Goal: Task Accomplishment & Management: Use online tool/utility

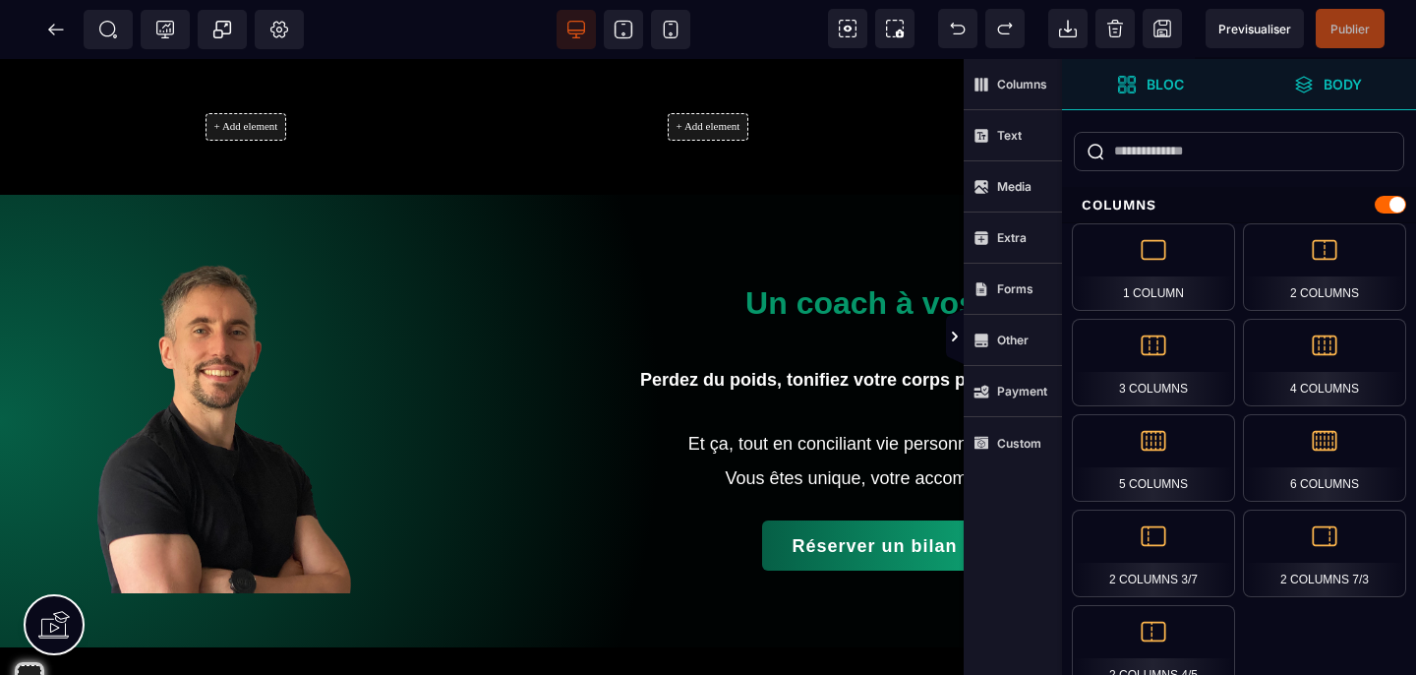
click at [1311, 86] on icon at bounding box center [1304, 85] width 20 height 20
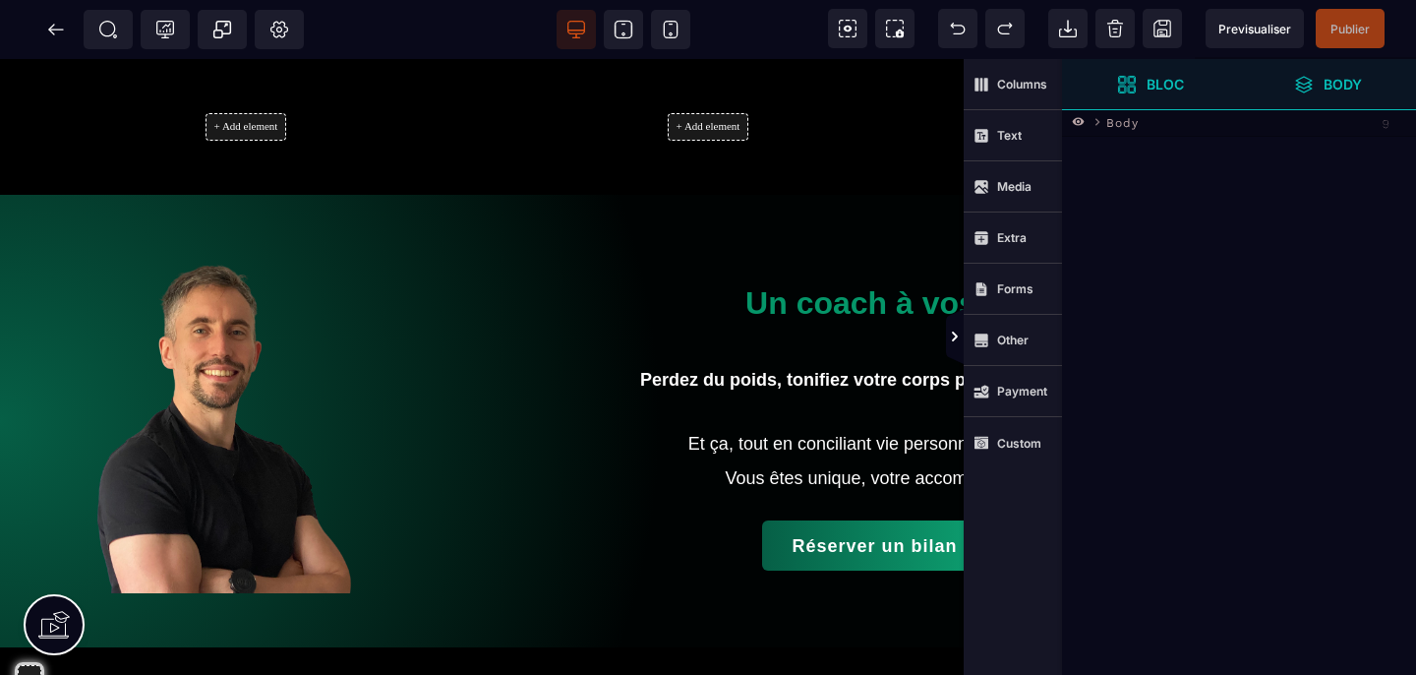
click at [1155, 96] on span "Bloc" at bounding box center [1150, 84] width 177 height 51
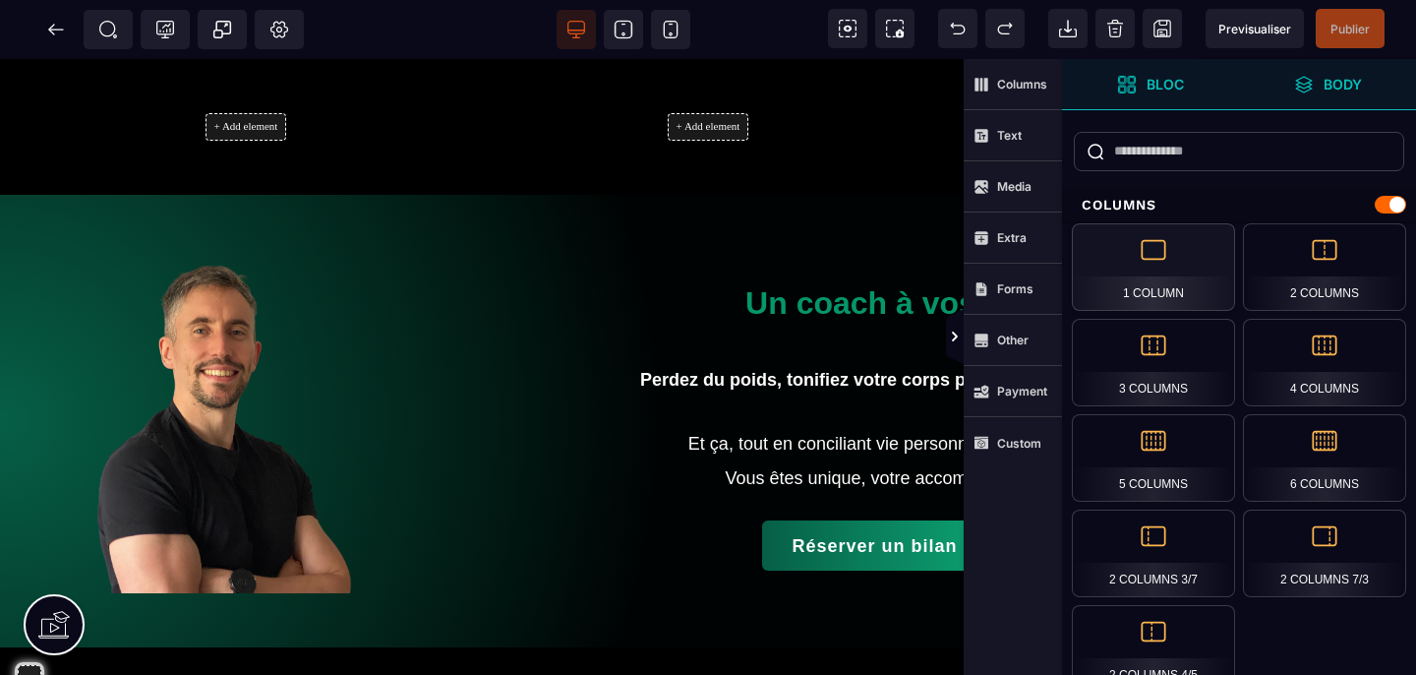
scroll to position [328, 0]
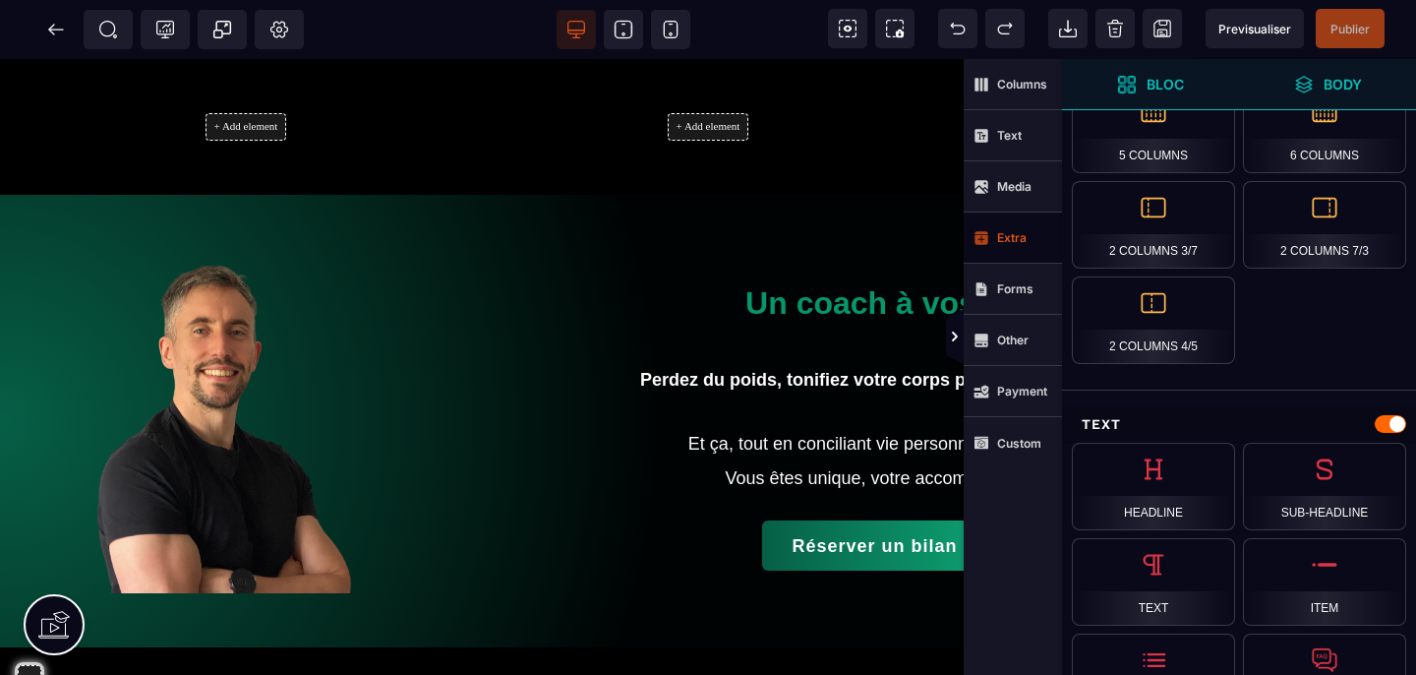
click at [1030, 239] on span "Extra" at bounding box center [1013, 237] width 98 height 51
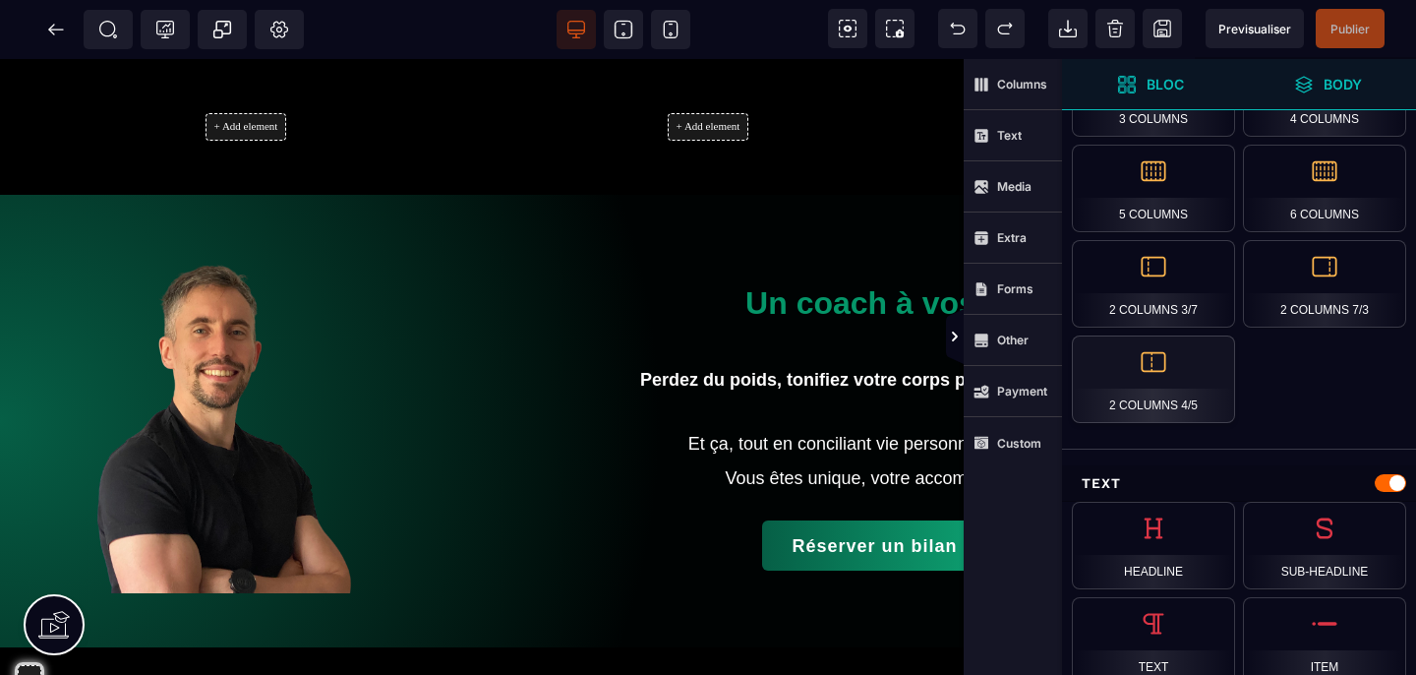
scroll to position [0, 0]
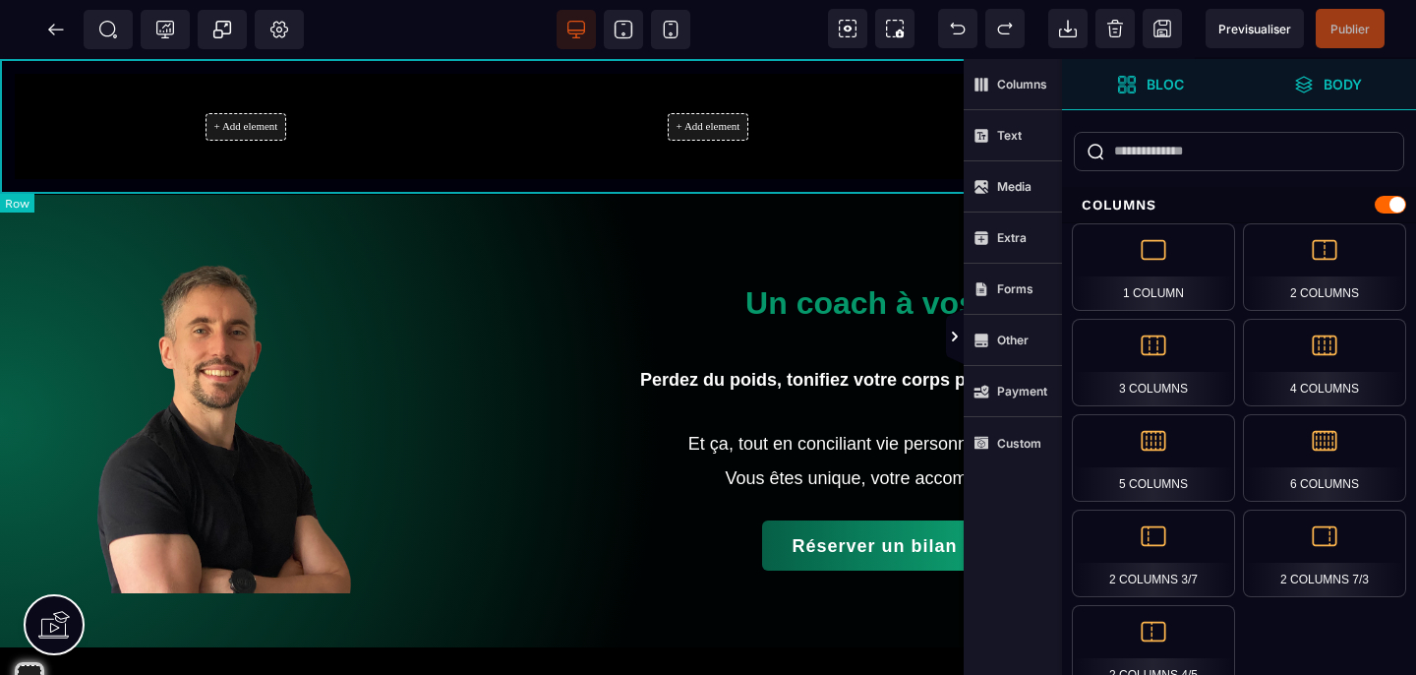
click at [108, 71] on div "+ Add element + Add element" at bounding box center [708, 127] width 1416 height 136
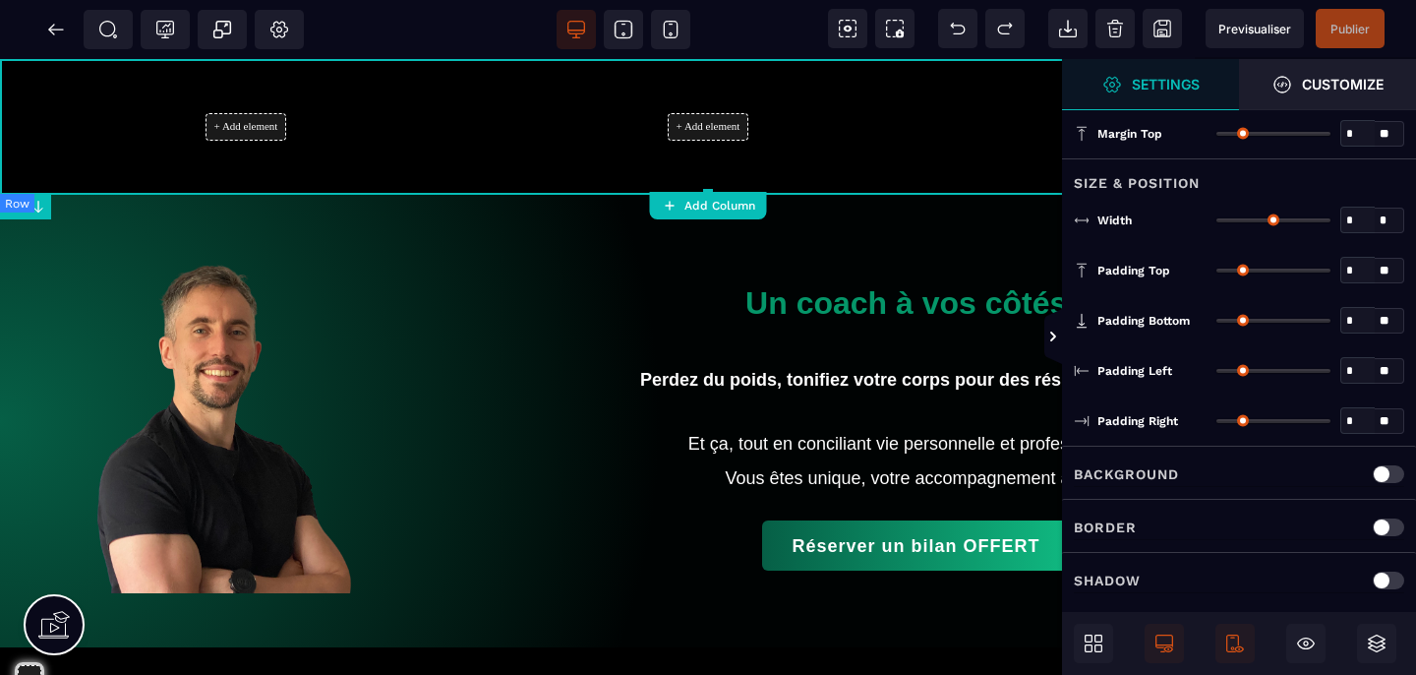
type input "*"
type input "***"
type input "**"
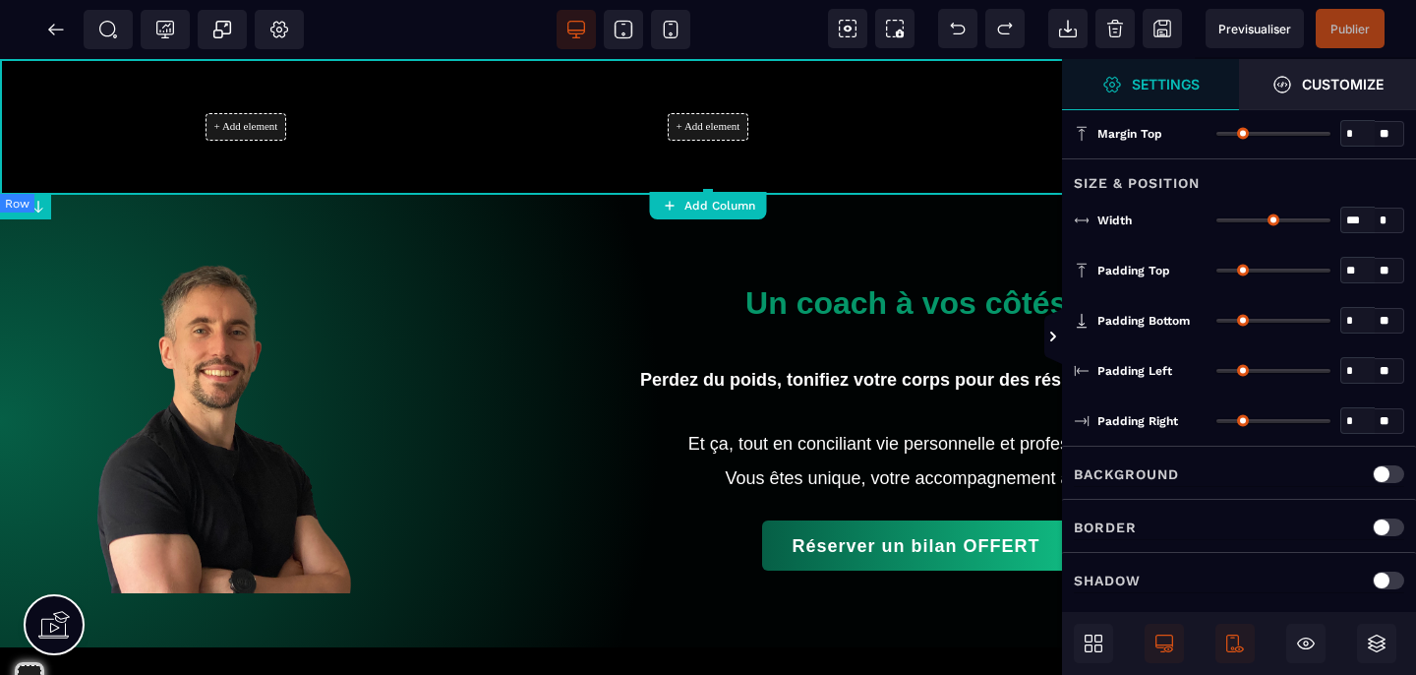
type input "**"
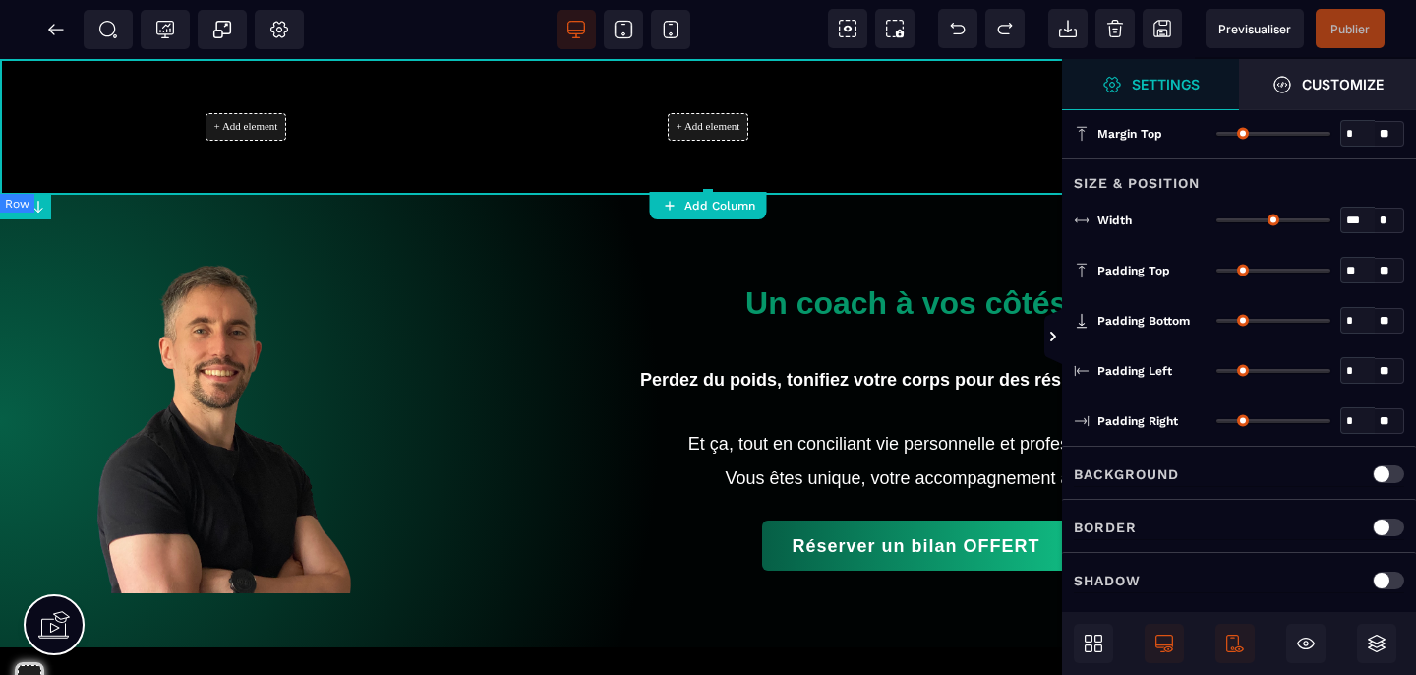
type input "**"
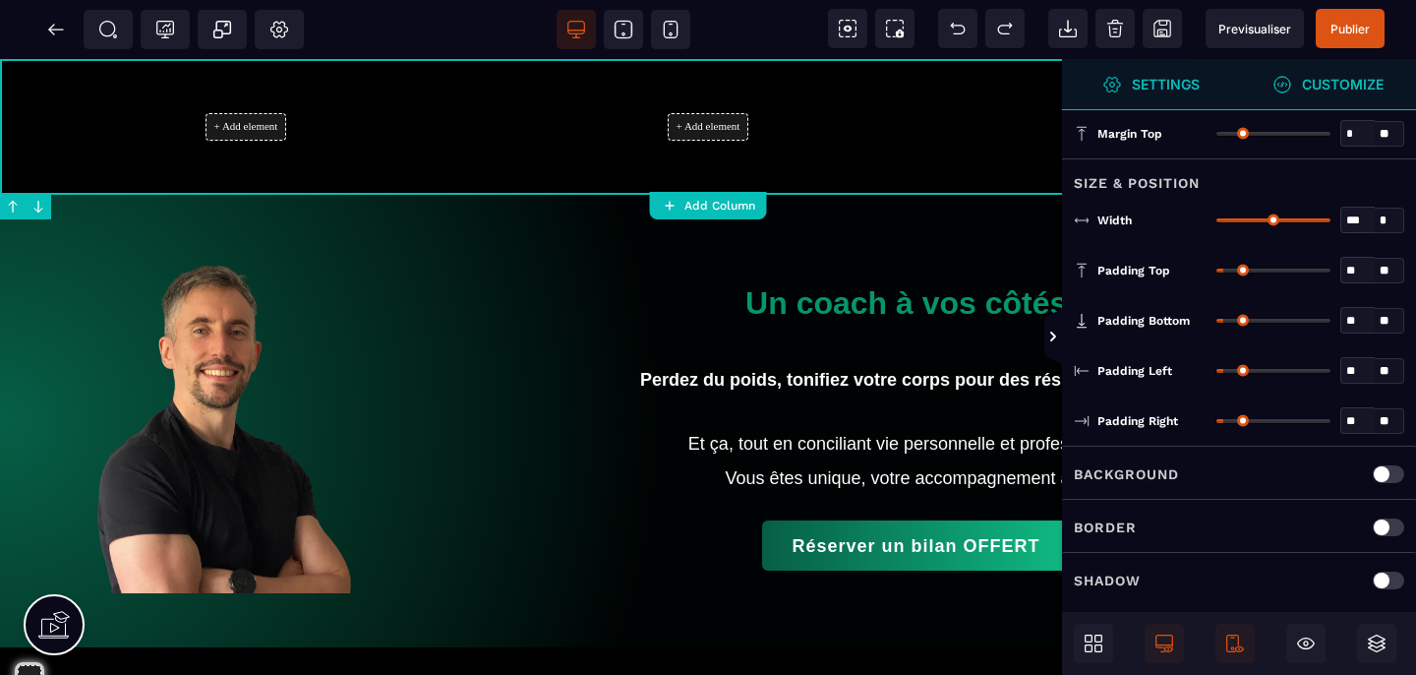
click at [1320, 94] on span "Customize" at bounding box center [1327, 84] width 177 height 51
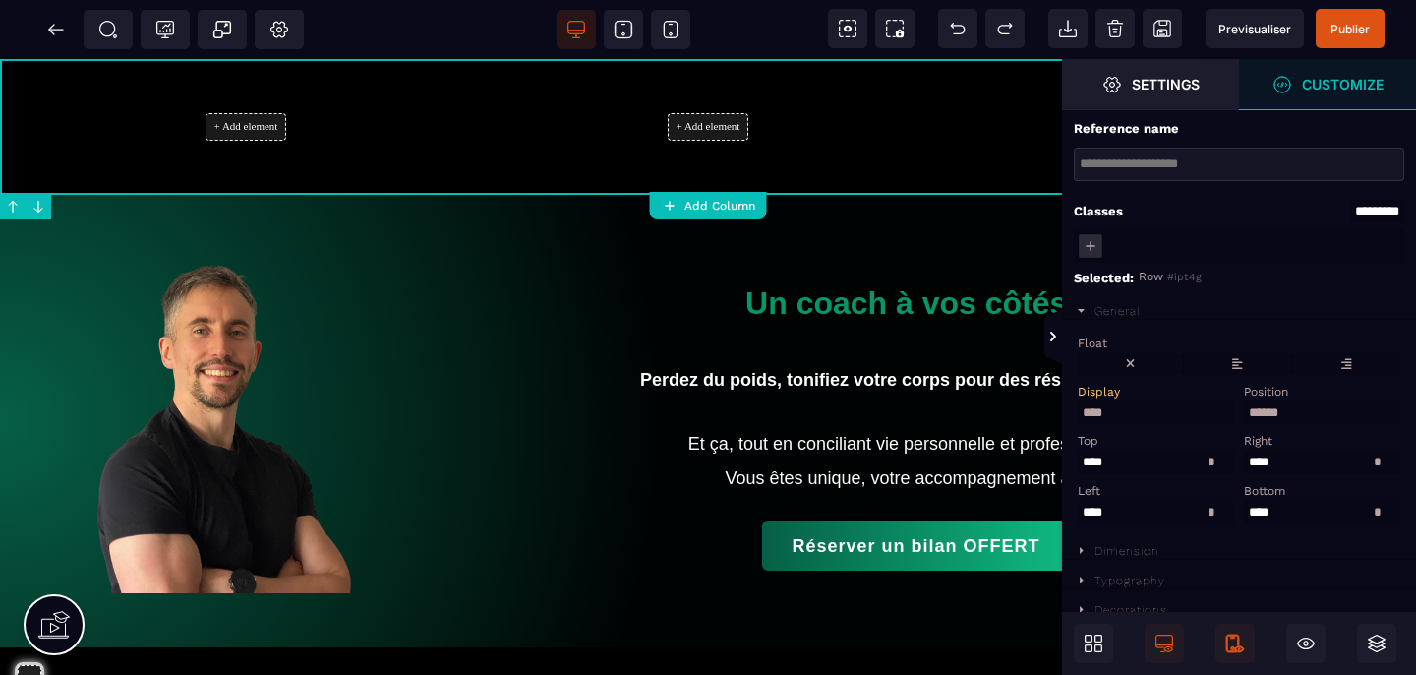
click at [1221, 640] on span at bounding box center [1235, 643] width 39 height 39
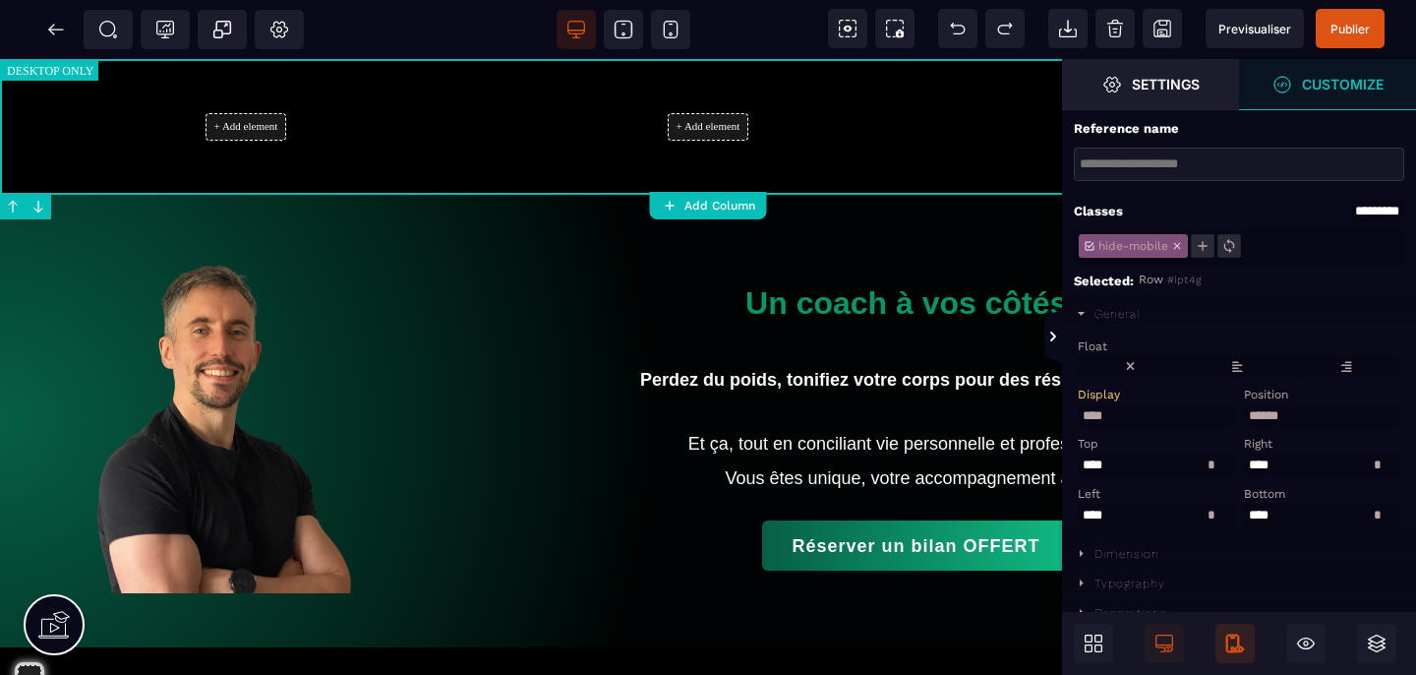
click at [1237, 643] on icon at bounding box center [1235, 643] width 20 height 20
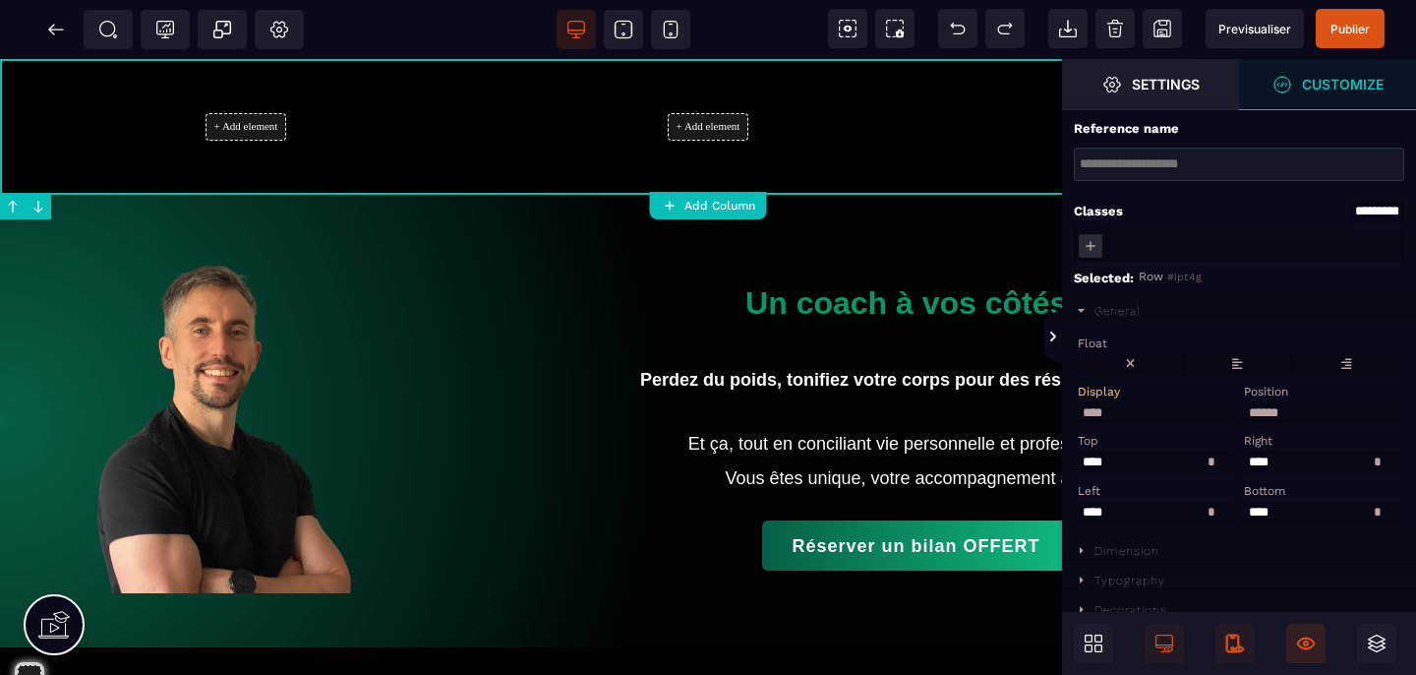
click at [1303, 642] on icon at bounding box center [1305, 642] width 5 height 5
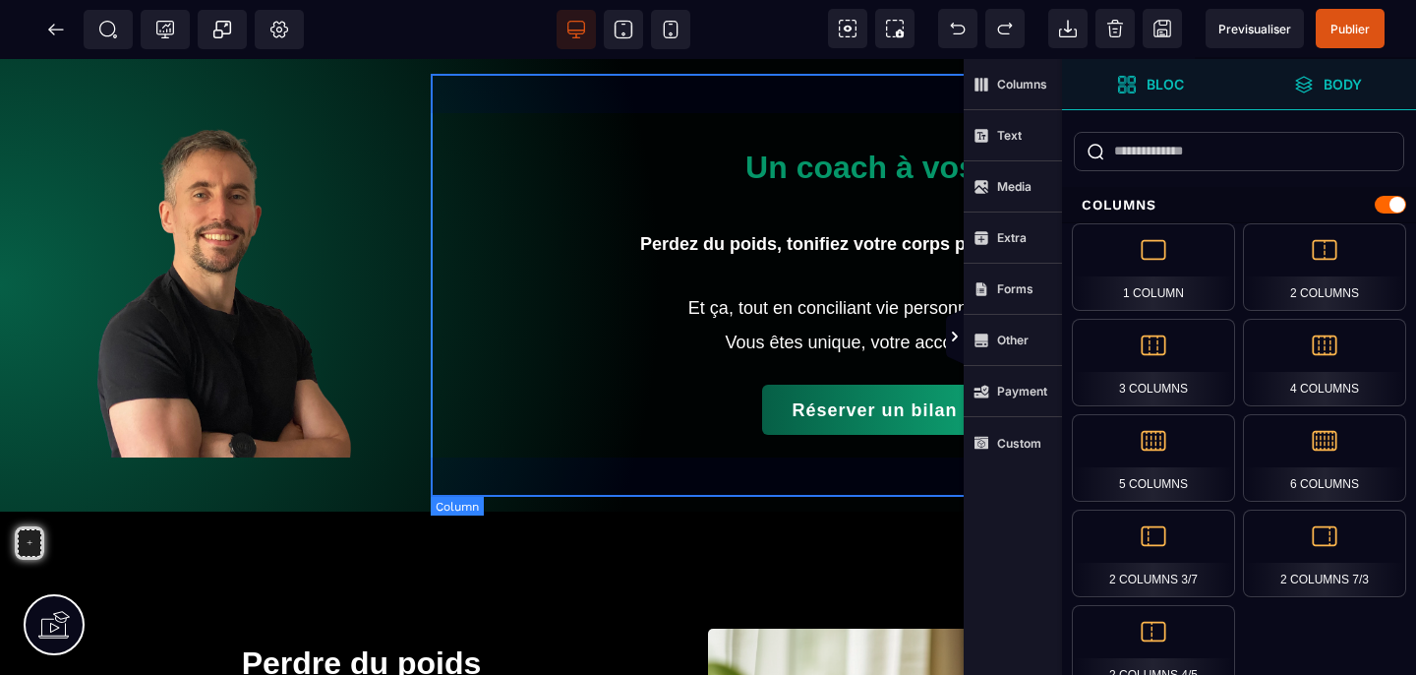
scroll to position [373, 0]
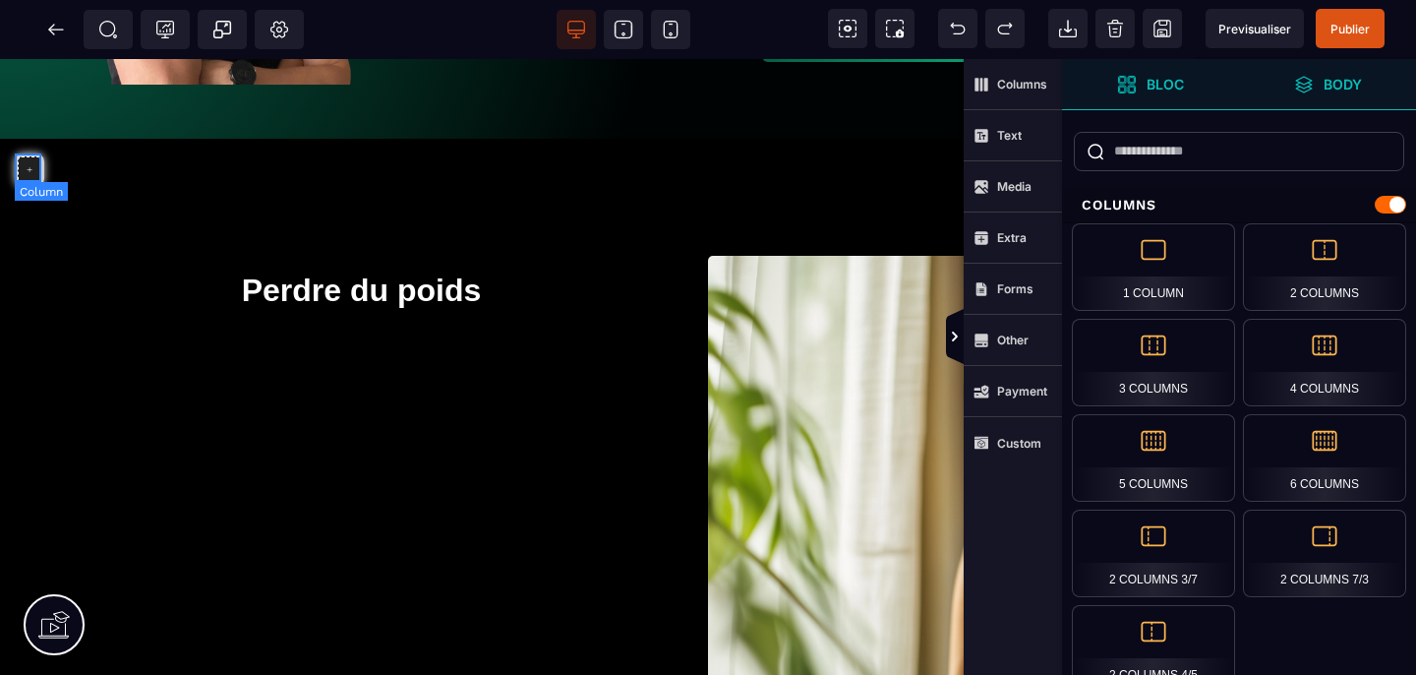
click at [25, 156] on div "+" at bounding box center [30, 170] width 24 height 28
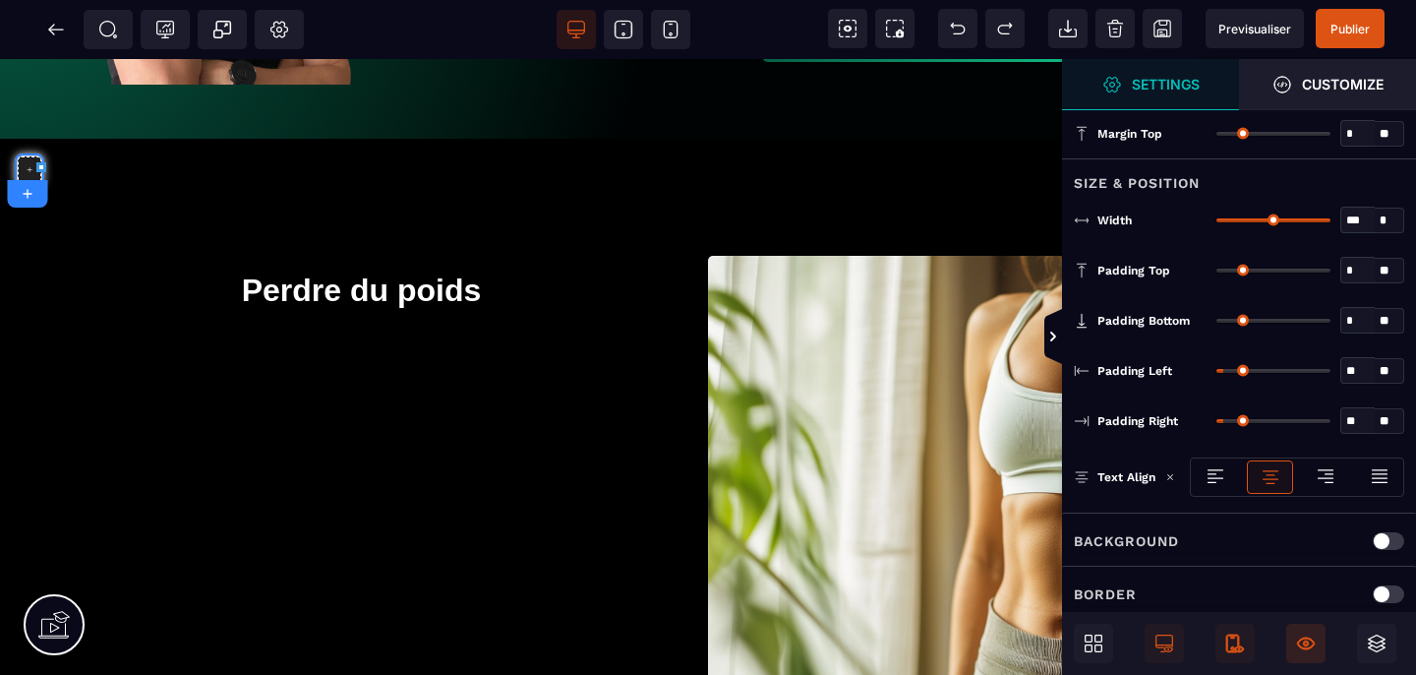
click at [30, 197] on icon at bounding box center [28, 194] width 17 height 16
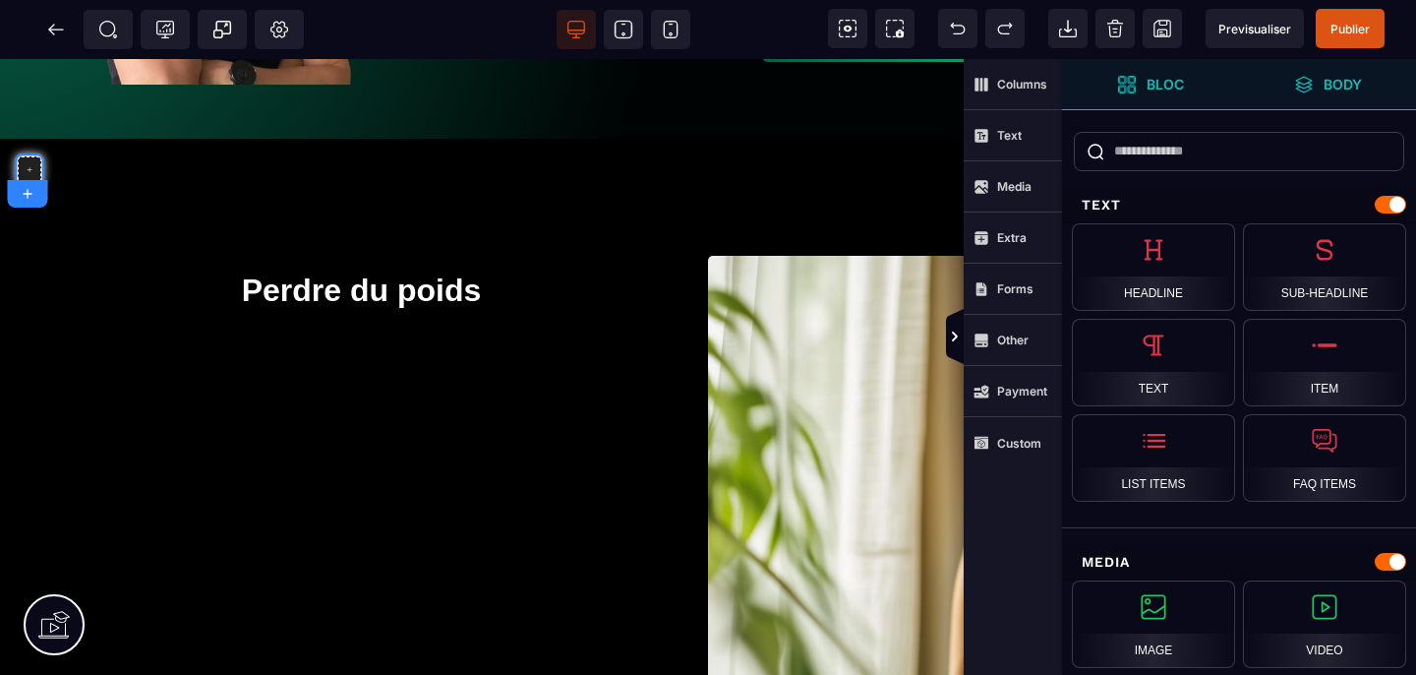
click at [30, 197] on icon at bounding box center [28, 194] width 17 height 16
click at [1037, 191] on span "Media" at bounding box center [1013, 186] width 98 height 51
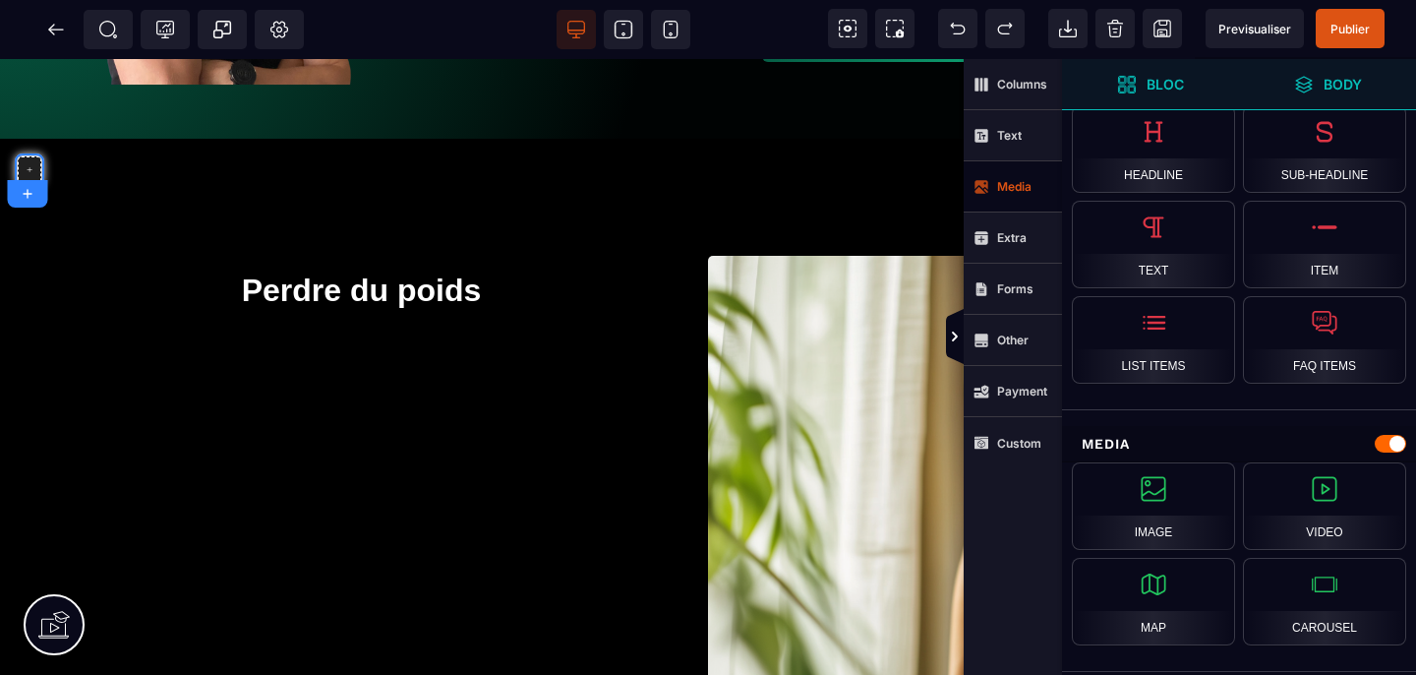
scroll to position [866, 0]
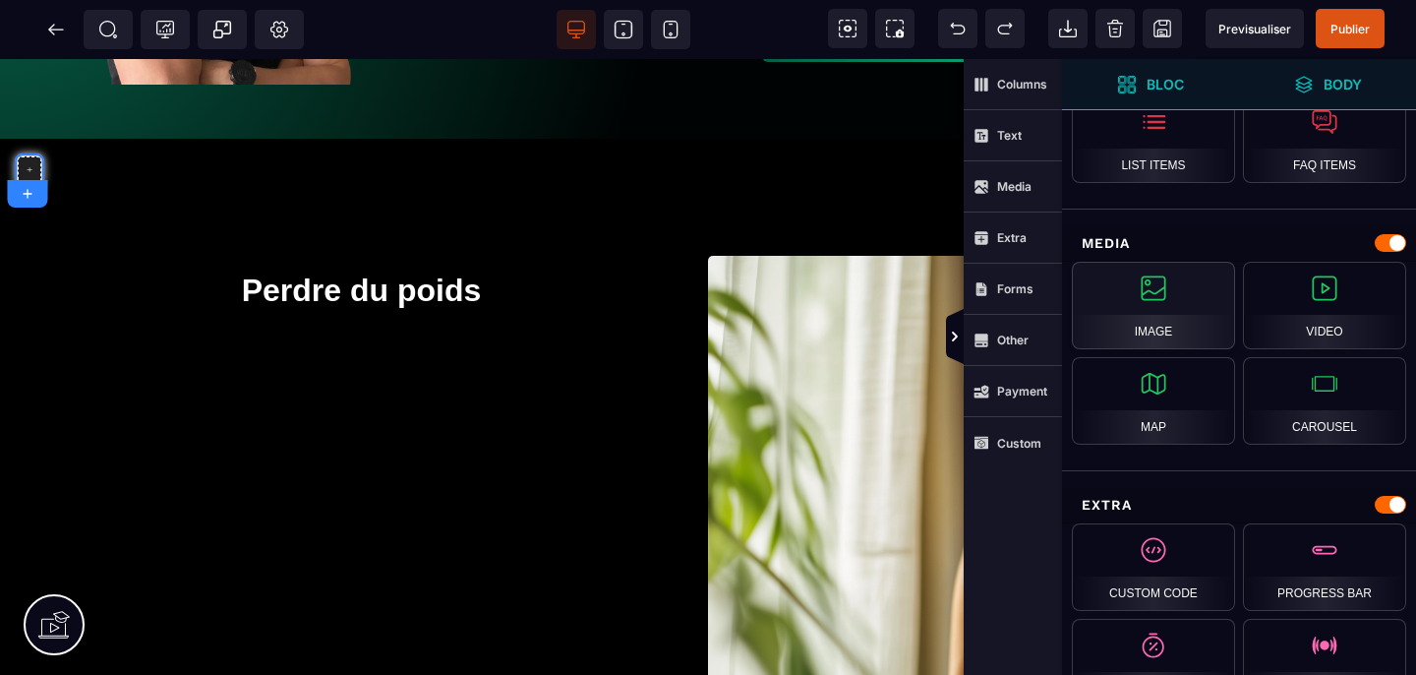
click at [1194, 305] on div "Image" at bounding box center [1153, 306] width 163 height 88
click at [1385, 234] on div at bounding box center [1390, 243] width 31 height 18
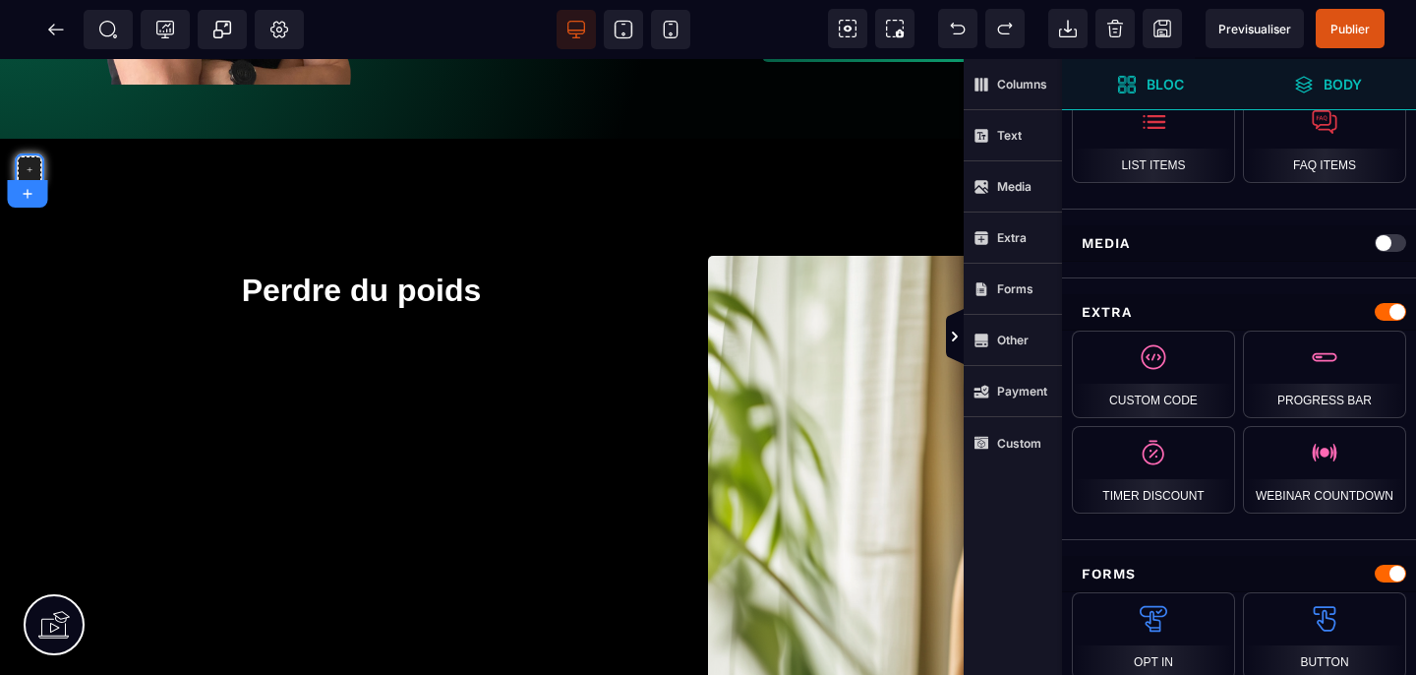
click at [1385, 234] on div at bounding box center [1390, 243] width 31 height 18
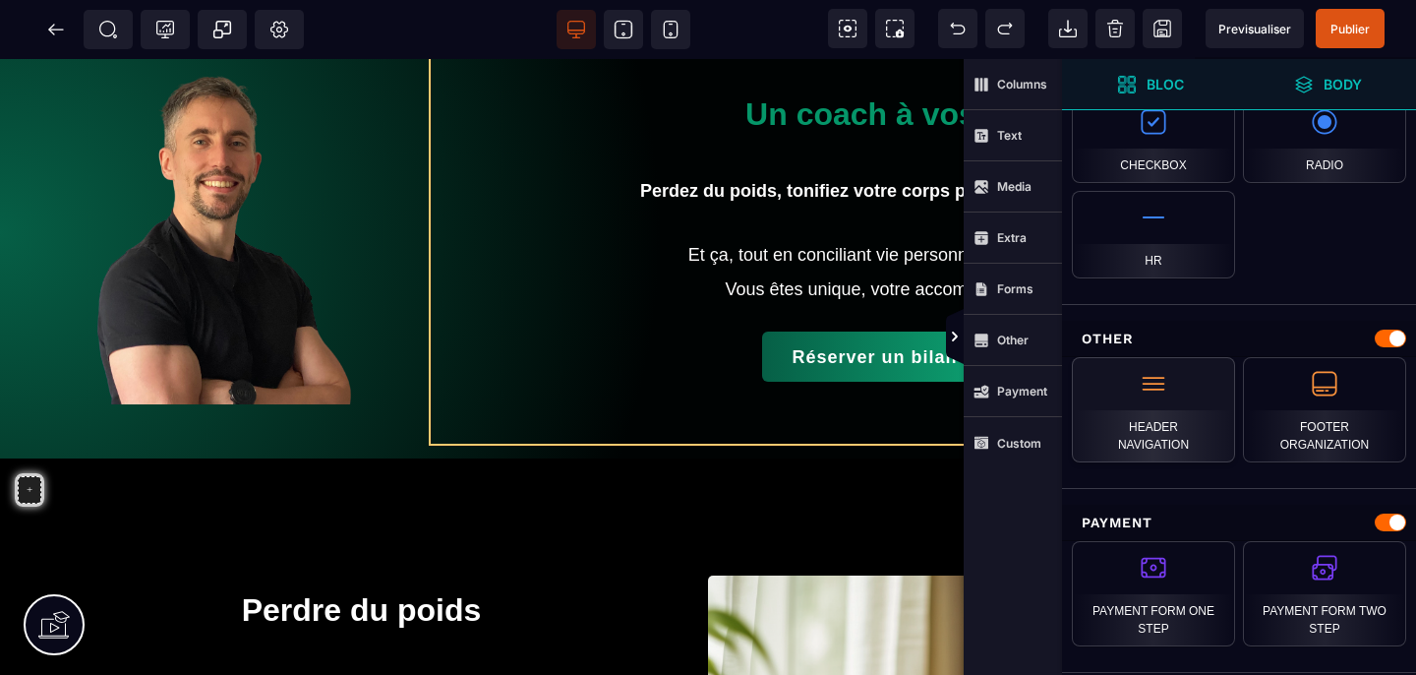
scroll to position [10, 0]
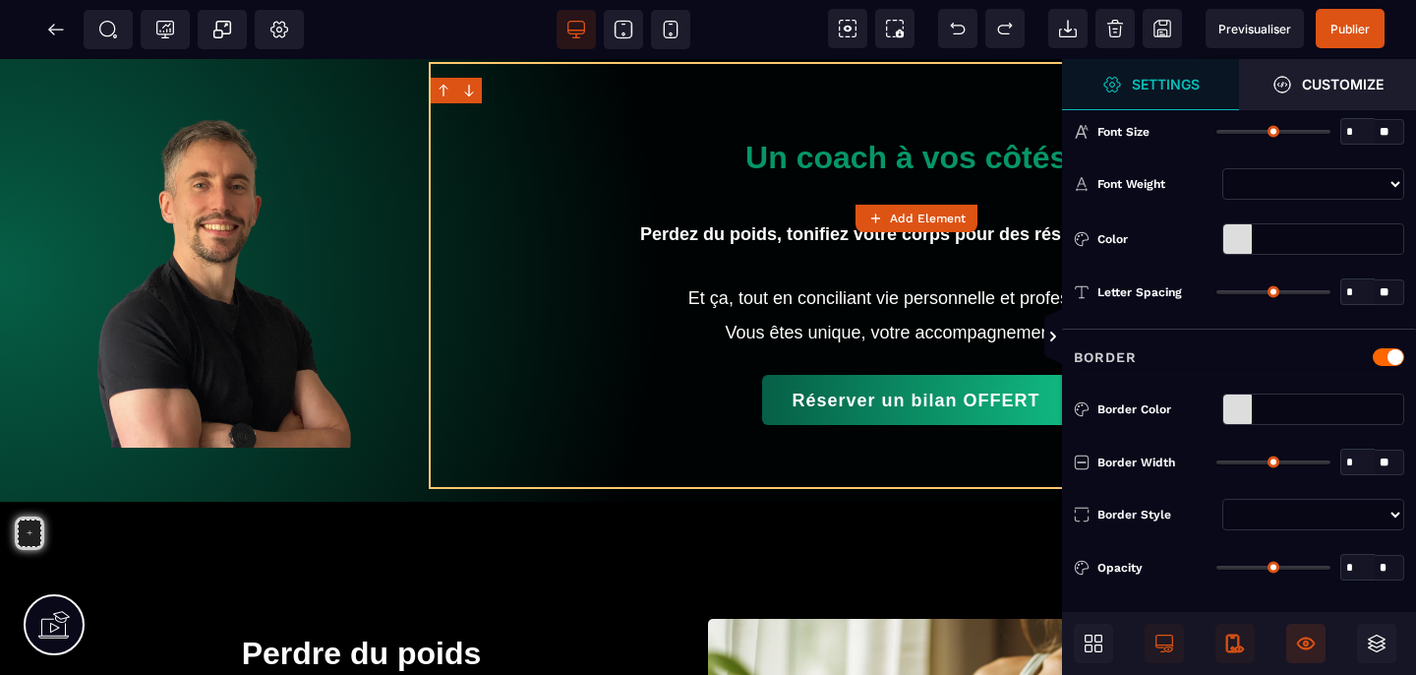
type input "*"
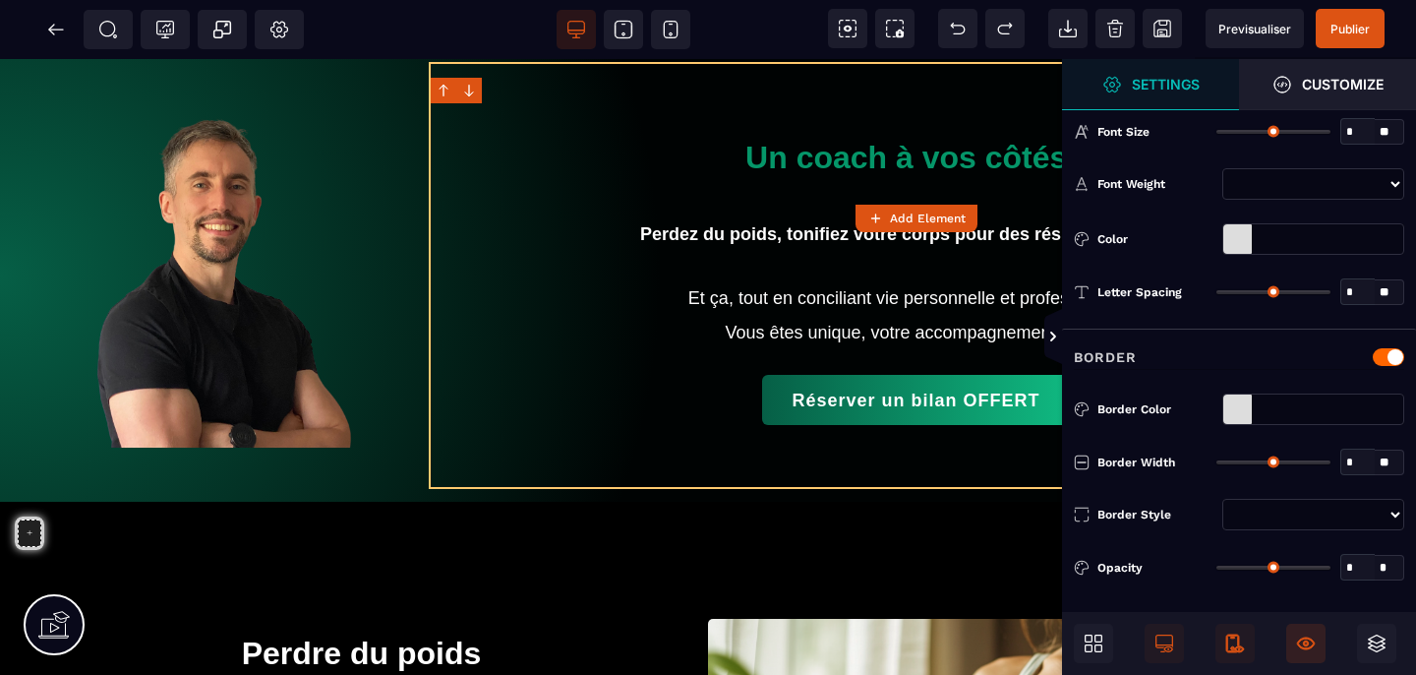
type input "**"
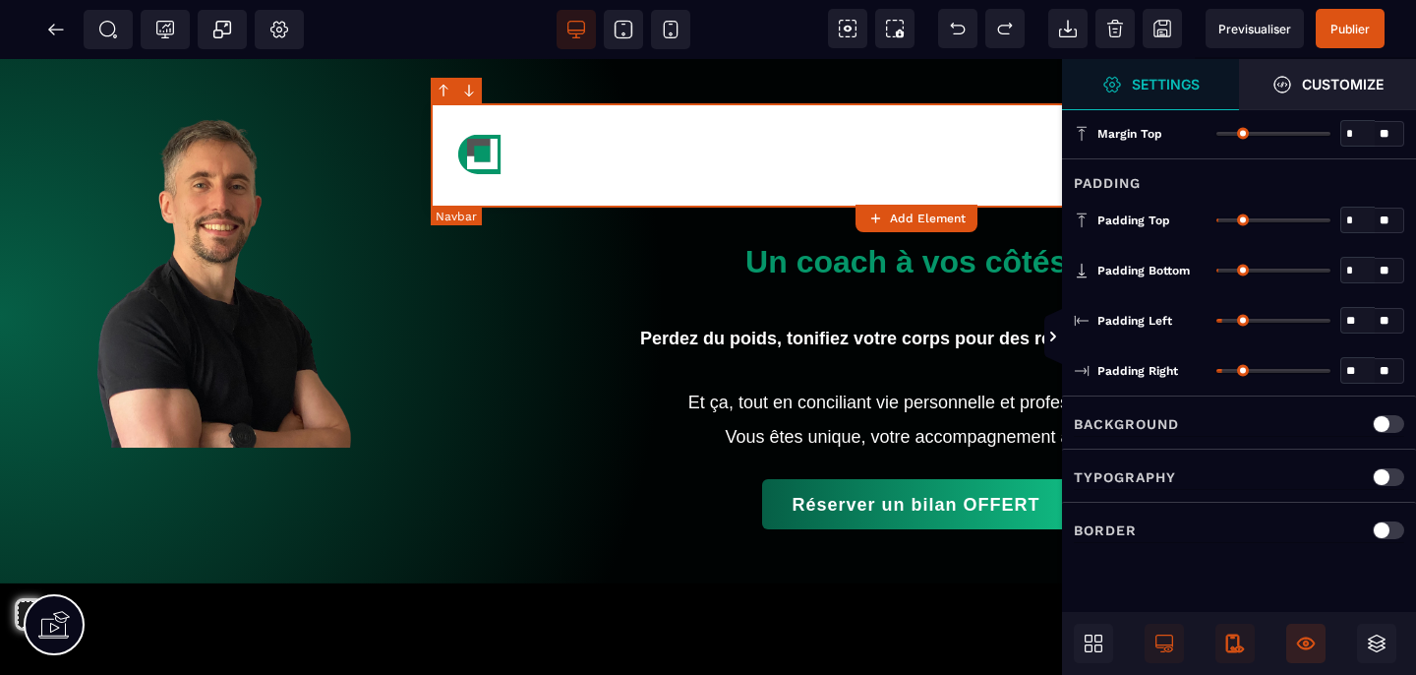
scroll to position [0, 0]
click at [738, 169] on div "Home About Services Contact" at bounding box center [953, 155] width 872 height 96
click at [627, 152] on div "Home About Services Contact" at bounding box center [953, 155] width 872 height 96
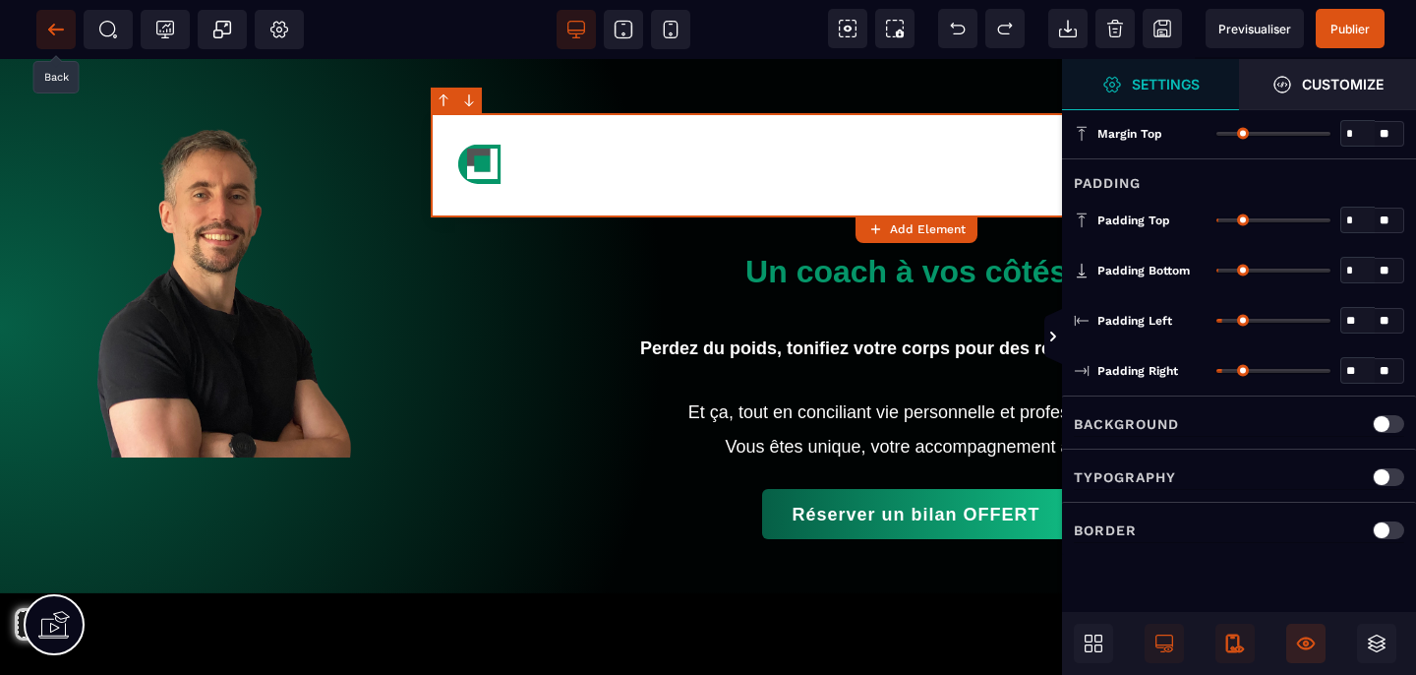
click at [61, 33] on icon at bounding box center [56, 30] width 20 height 20
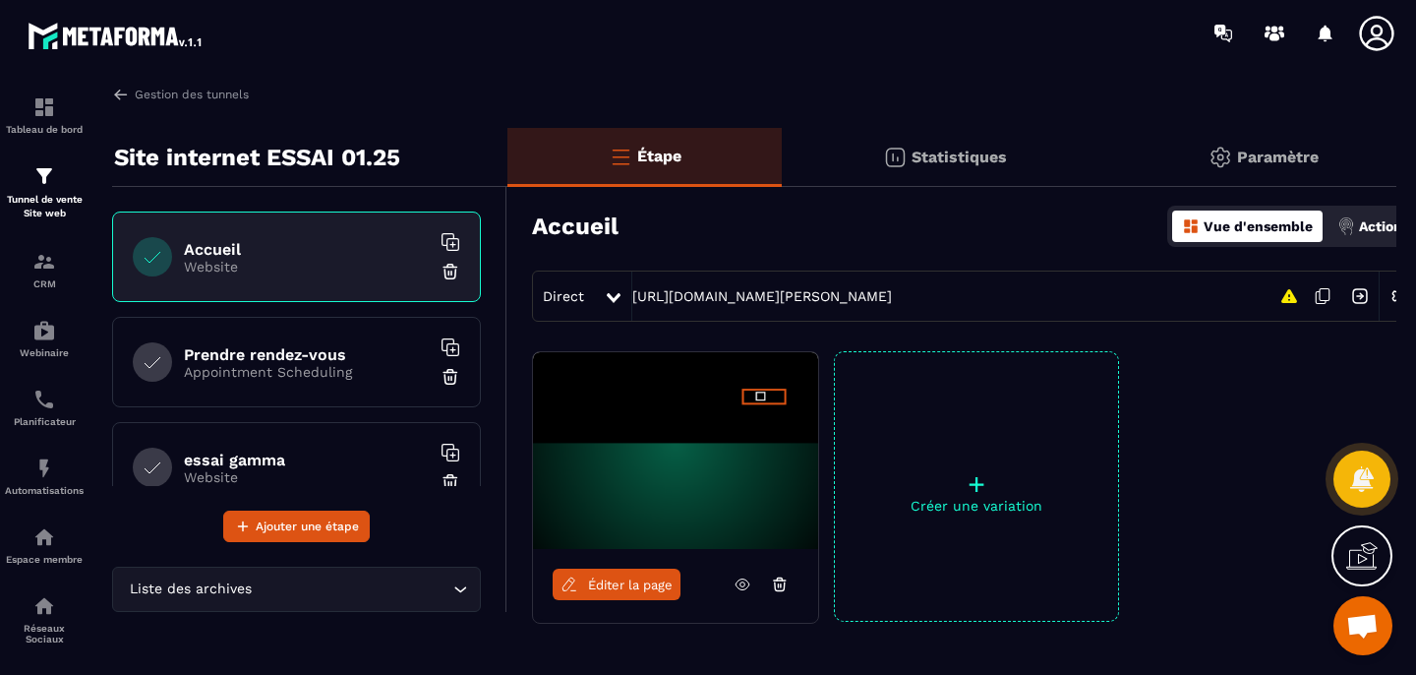
click at [782, 583] on icon at bounding box center [780, 584] width 18 height 18
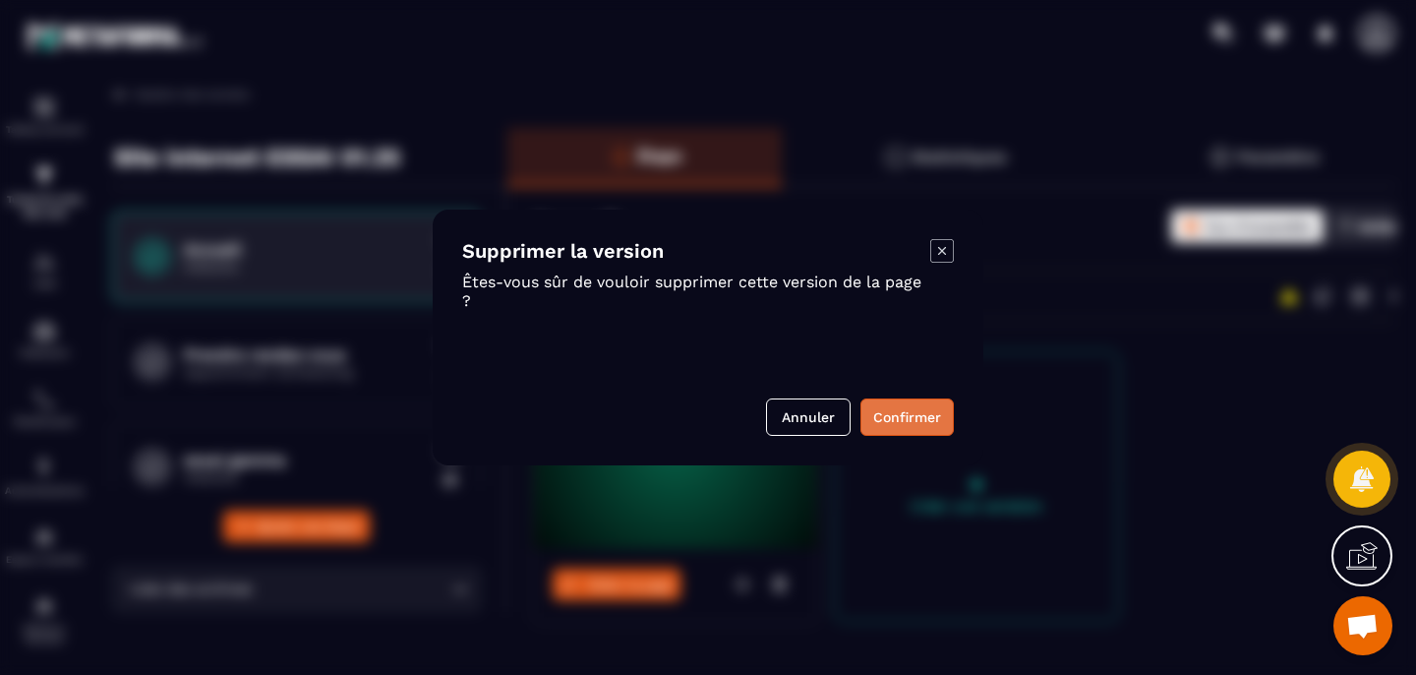
click at [887, 427] on button "Confirmer" at bounding box center [907, 416] width 93 height 37
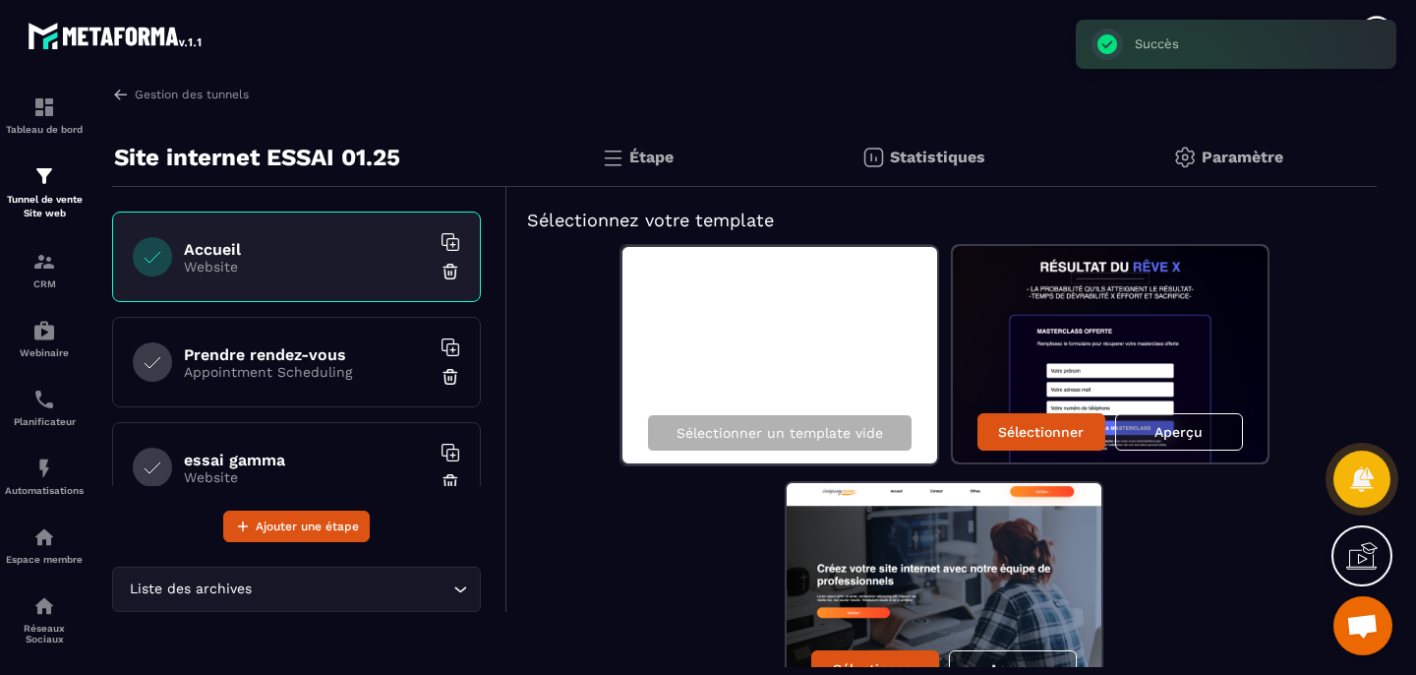
click at [441, 270] on img at bounding box center [451, 272] width 20 height 20
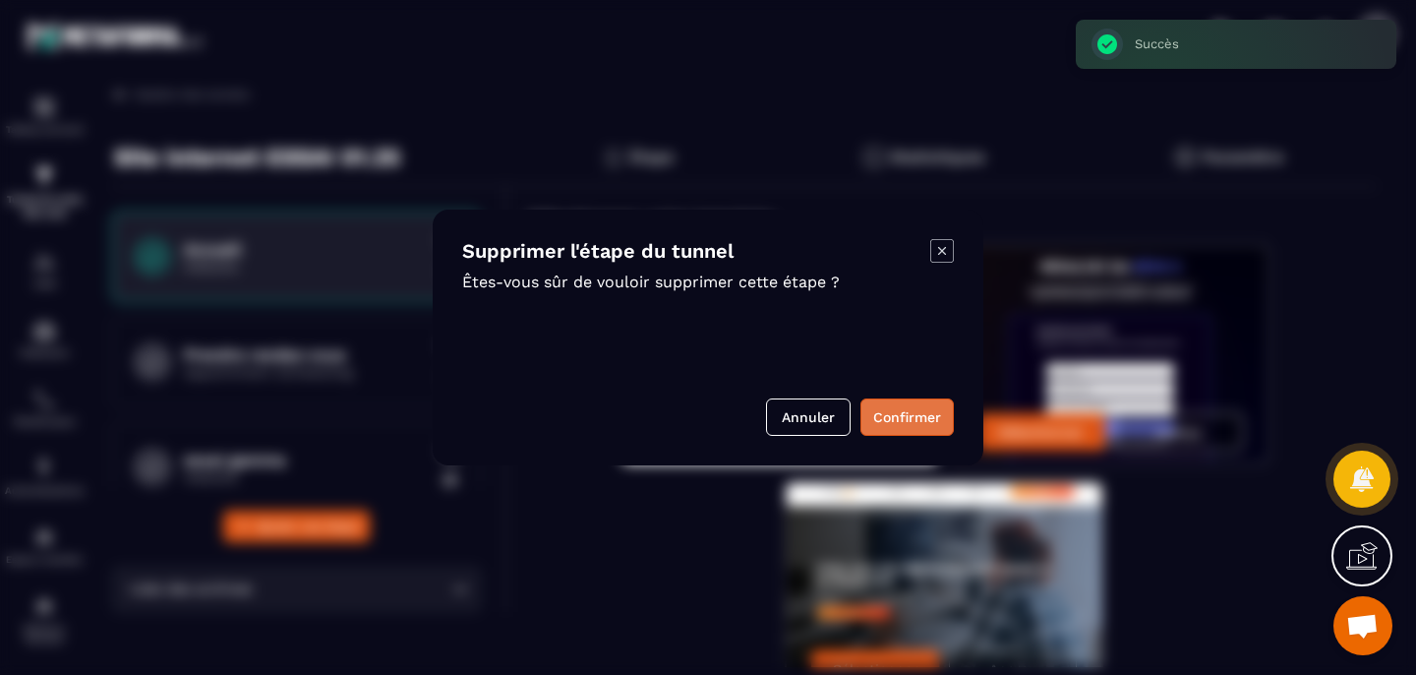
click at [903, 420] on button "Confirmer" at bounding box center [907, 416] width 93 height 37
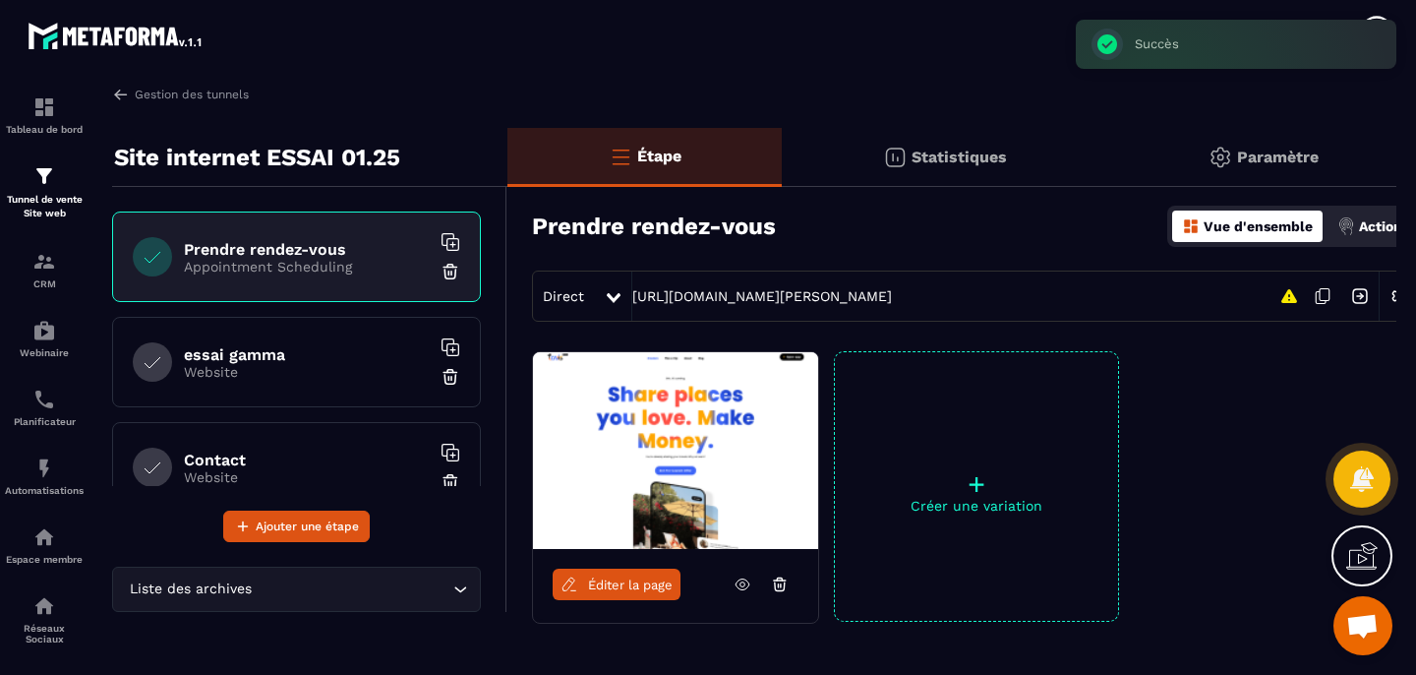
click at [441, 274] on img at bounding box center [451, 272] width 20 height 20
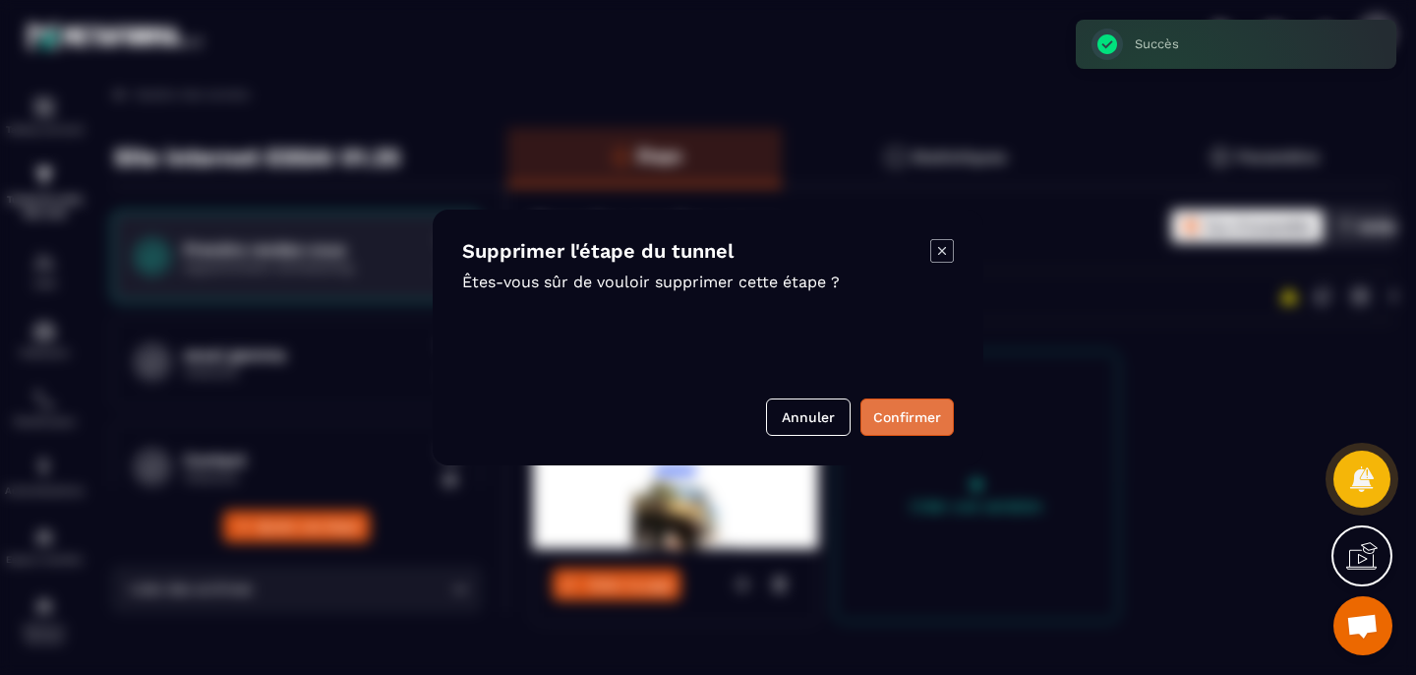
click at [938, 415] on button "Confirmer" at bounding box center [907, 416] width 93 height 37
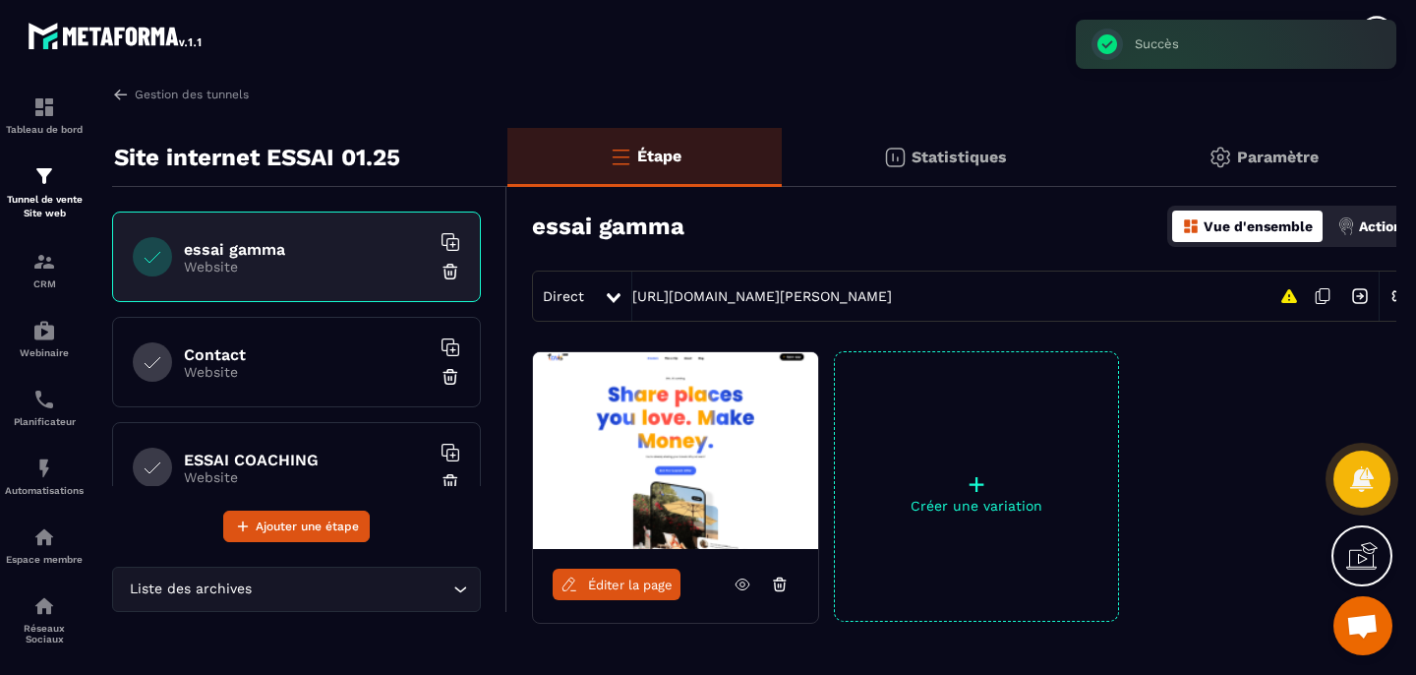
click at [441, 275] on img at bounding box center [451, 272] width 20 height 20
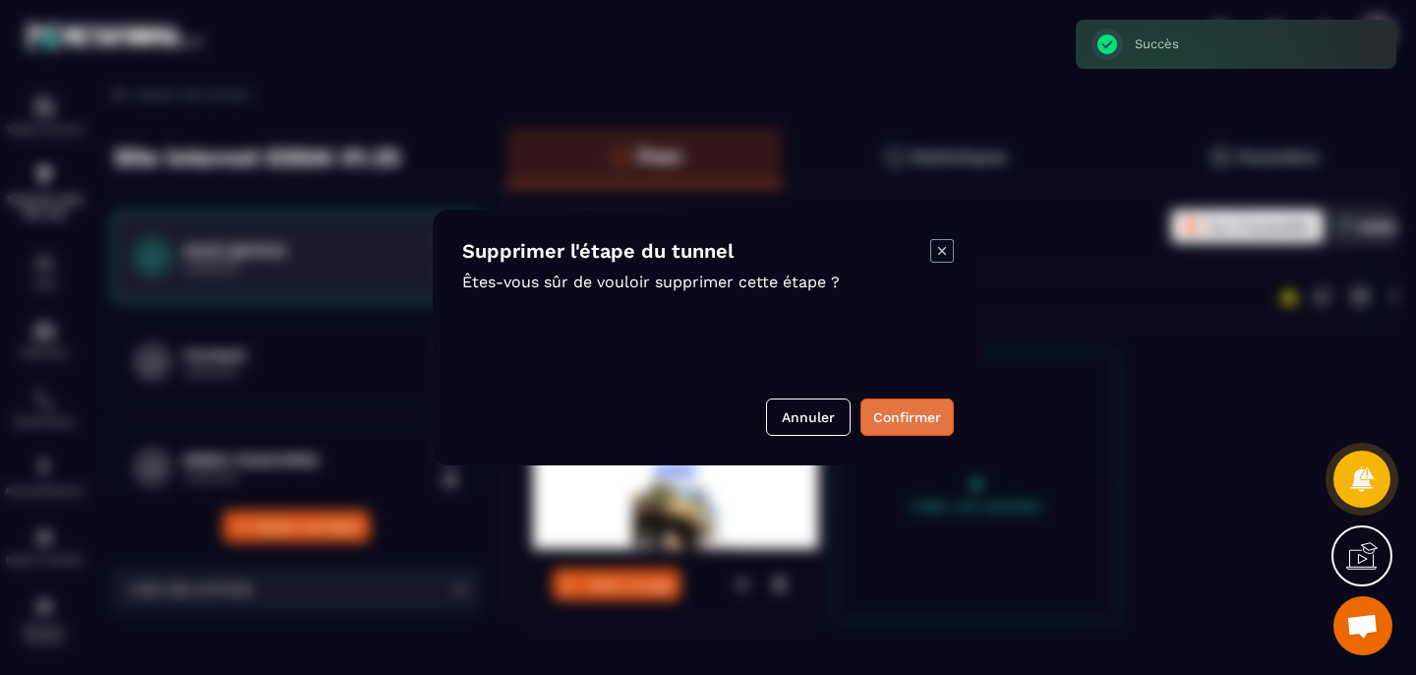
click at [902, 408] on button "Confirmer" at bounding box center [907, 416] width 93 height 37
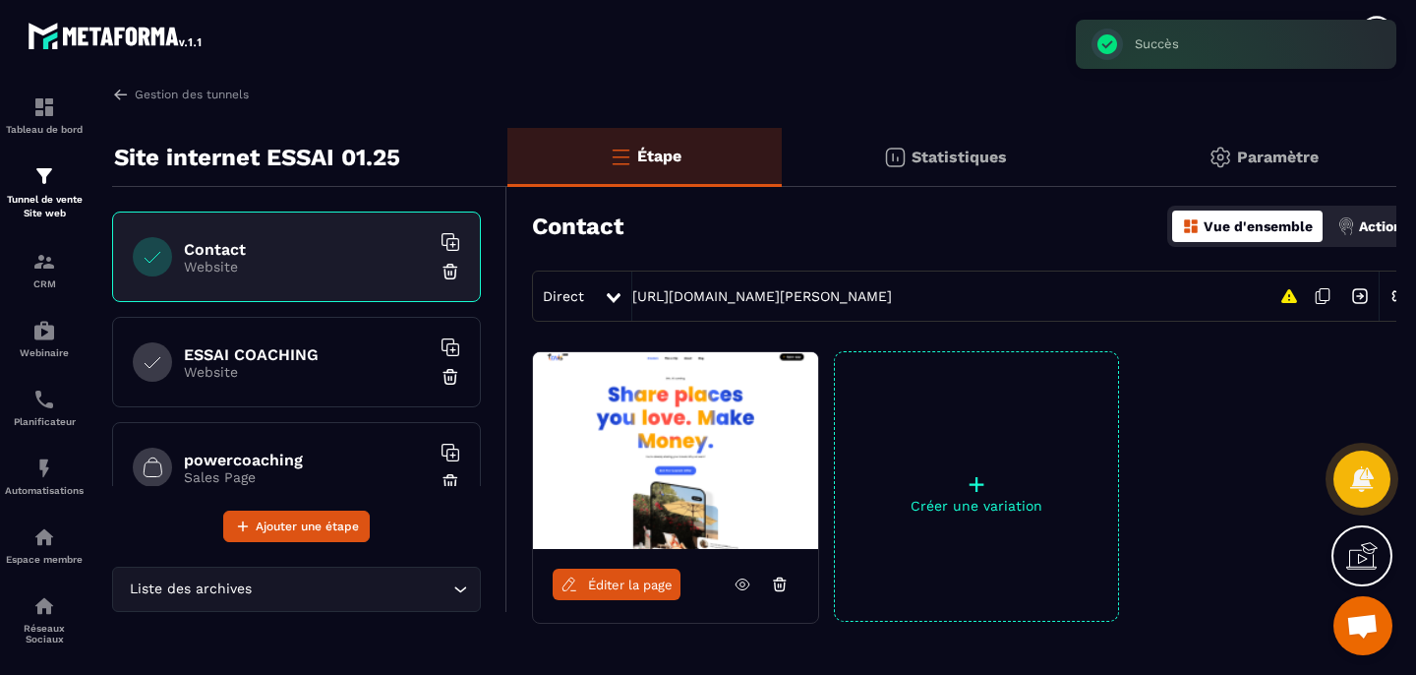
click at [441, 271] on img at bounding box center [451, 272] width 20 height 20
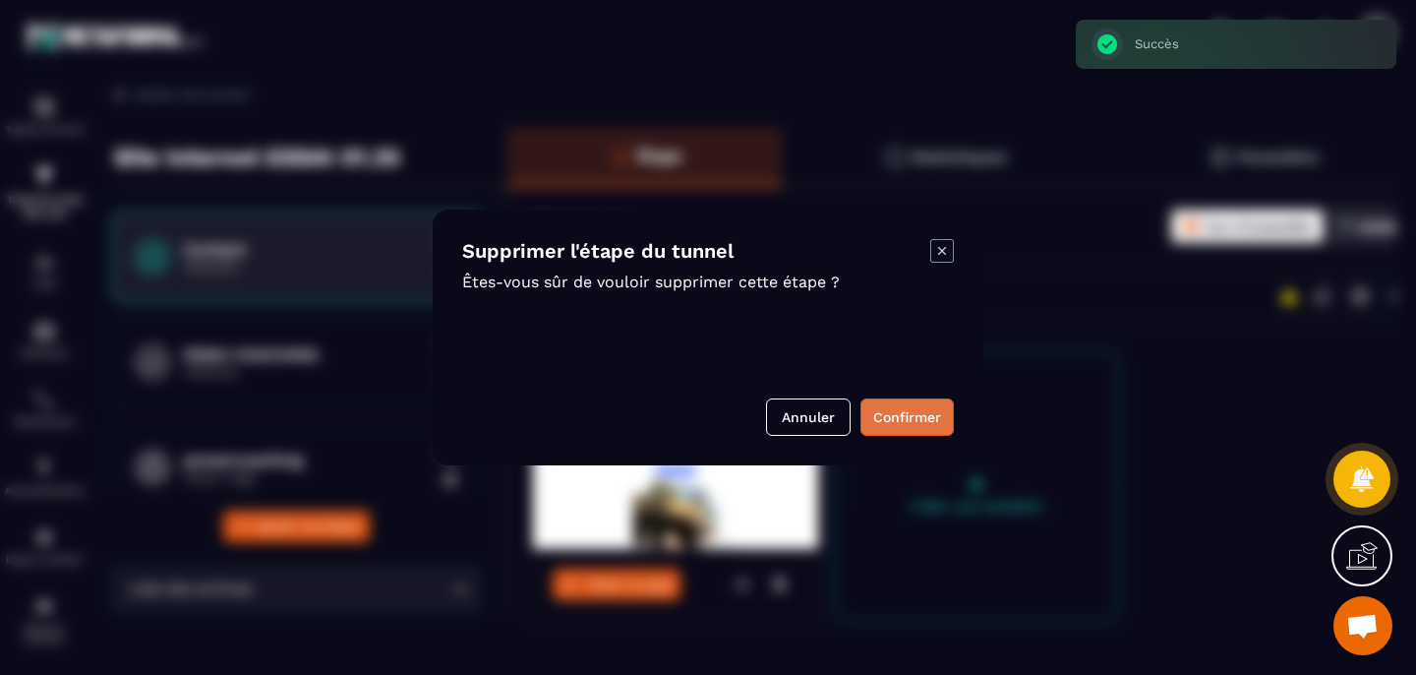
click at [911, 416] on button "Confirmer" at bounding box center [907, 416] width 93 height 37
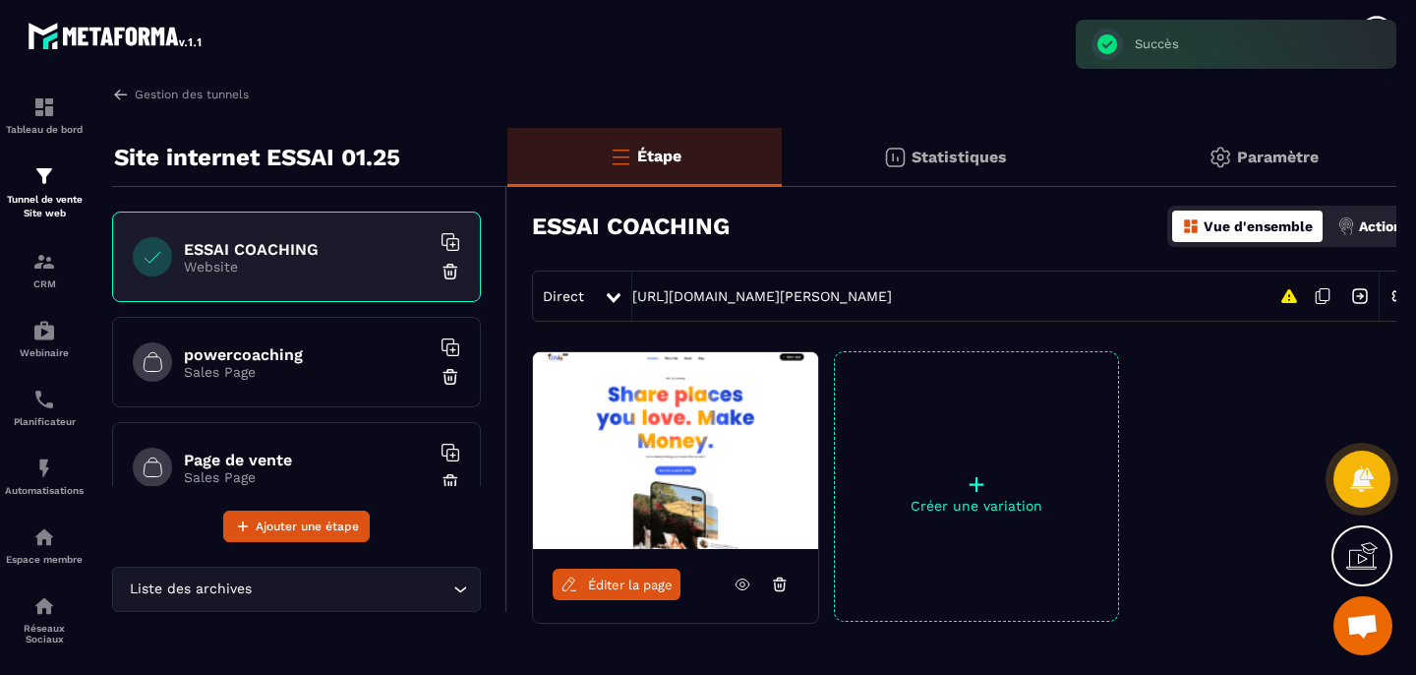
click at [441, 274] on img at bounding box center [451, 272] width 20 height 20
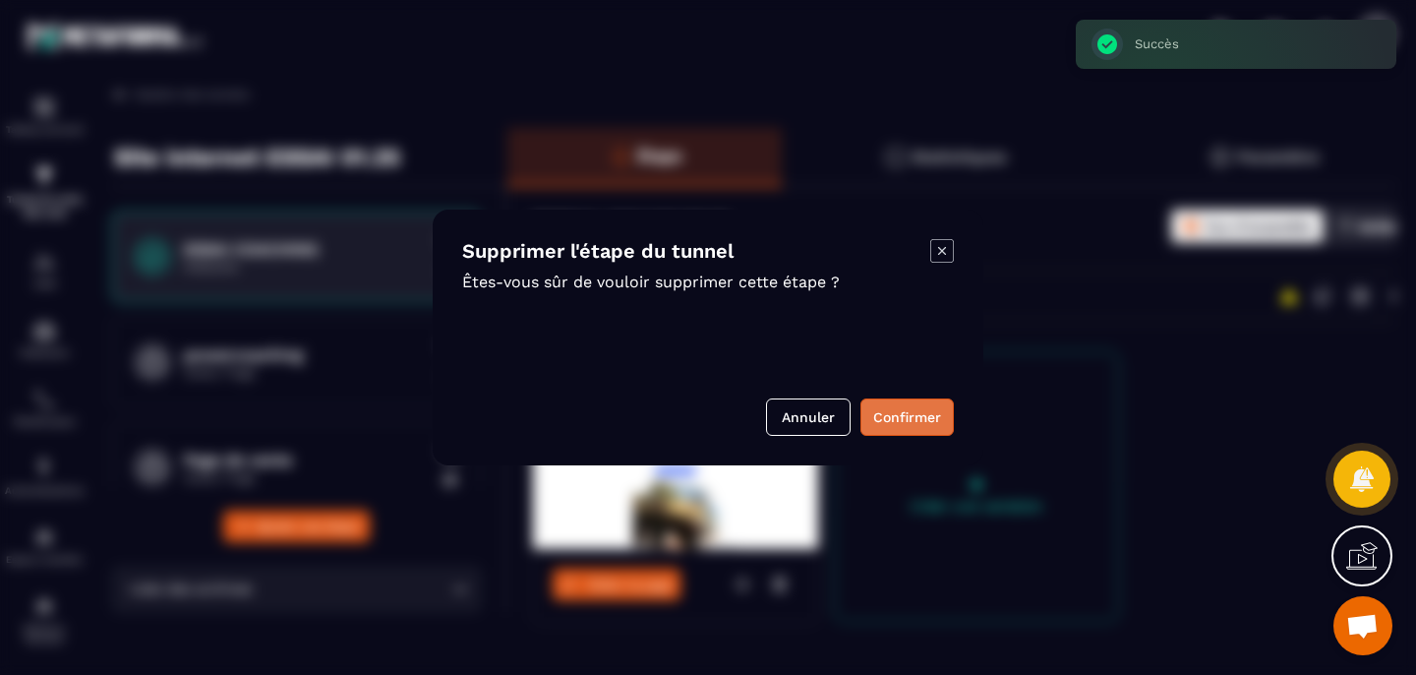
click at [903, 414] on button "Confirmer" at bounding box center [907, 416] width 93 height 37
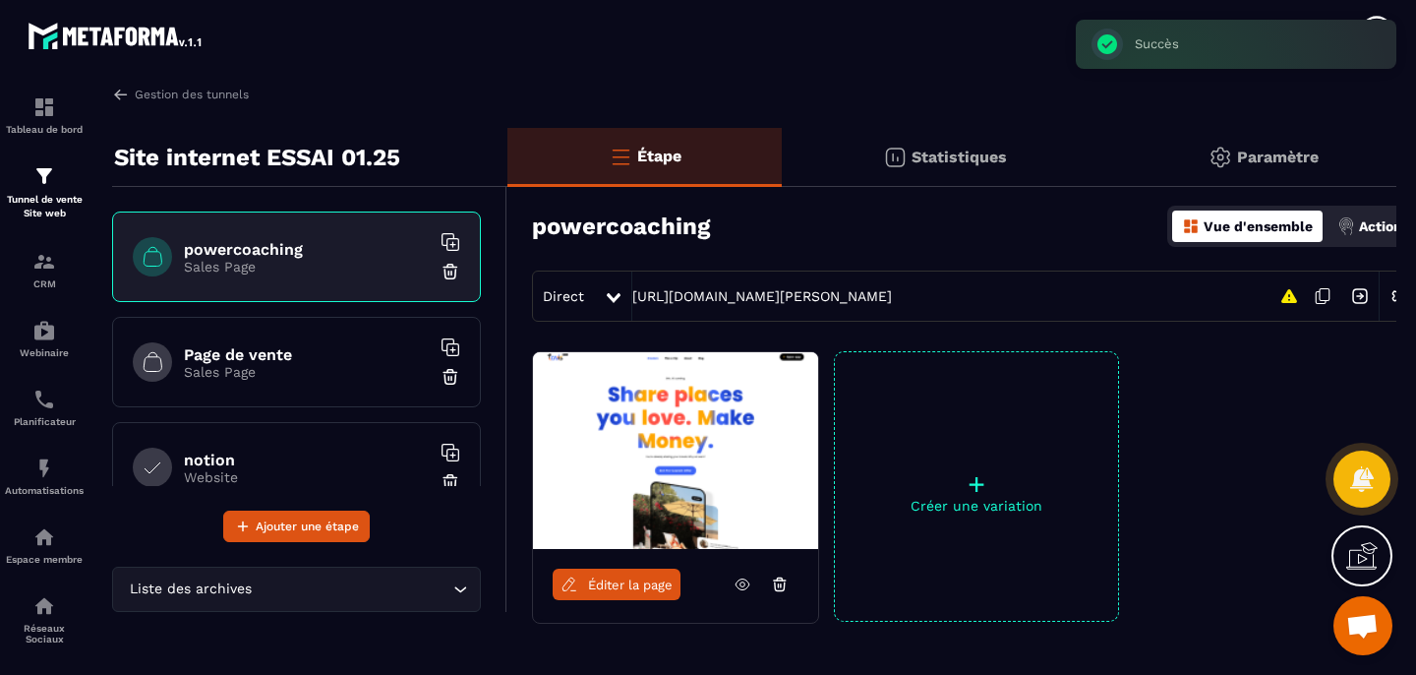
click at [441, 277] on img at bounding box center [451, 272] width 20 height 20
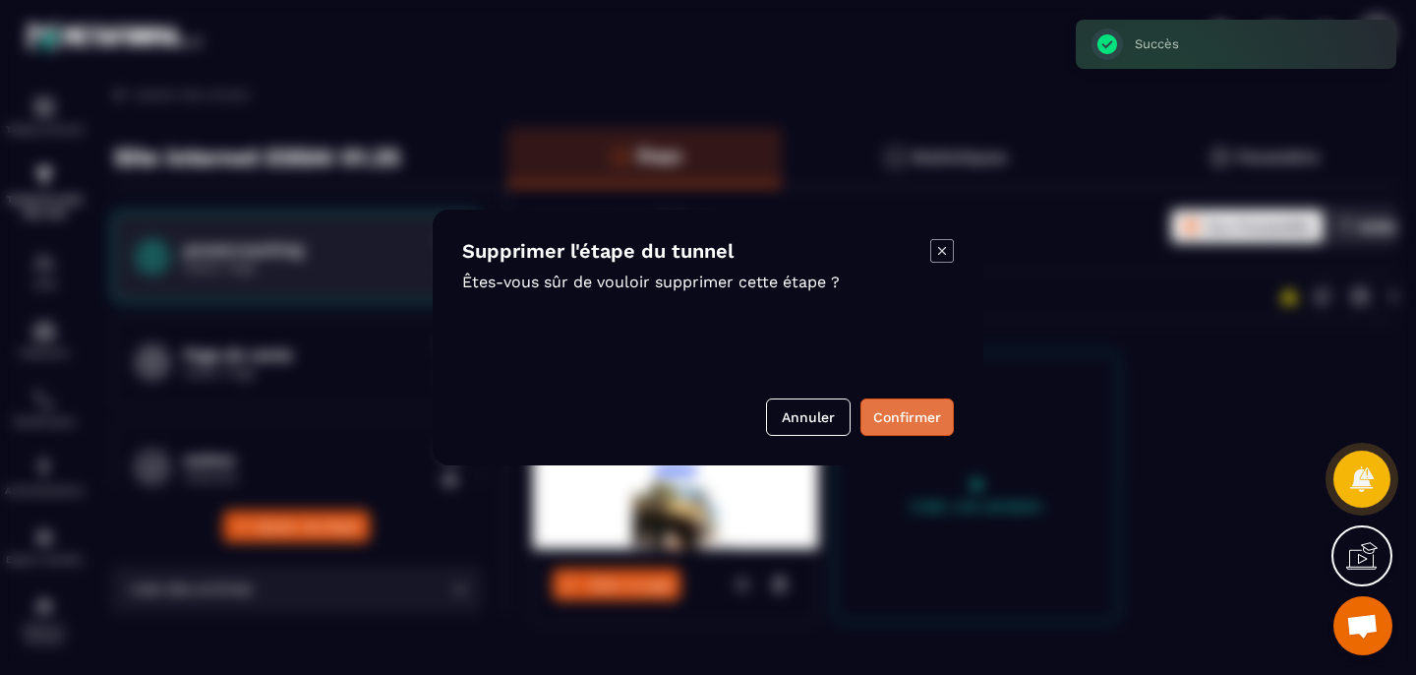
click at [887, 418] on button "Confirmer" at bounding box center [907, 416] width 93 height 37
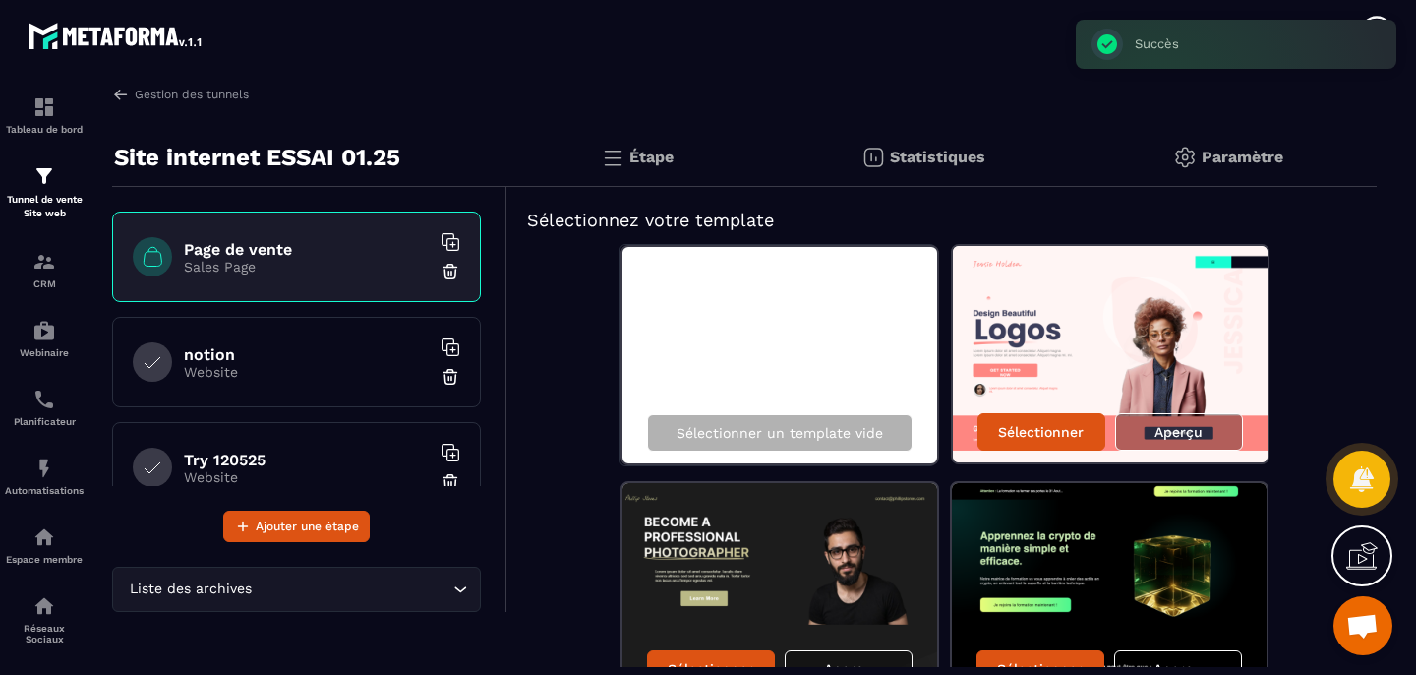
click at [441, 274] on img at bounding box center [451, 272] width 20 height 20
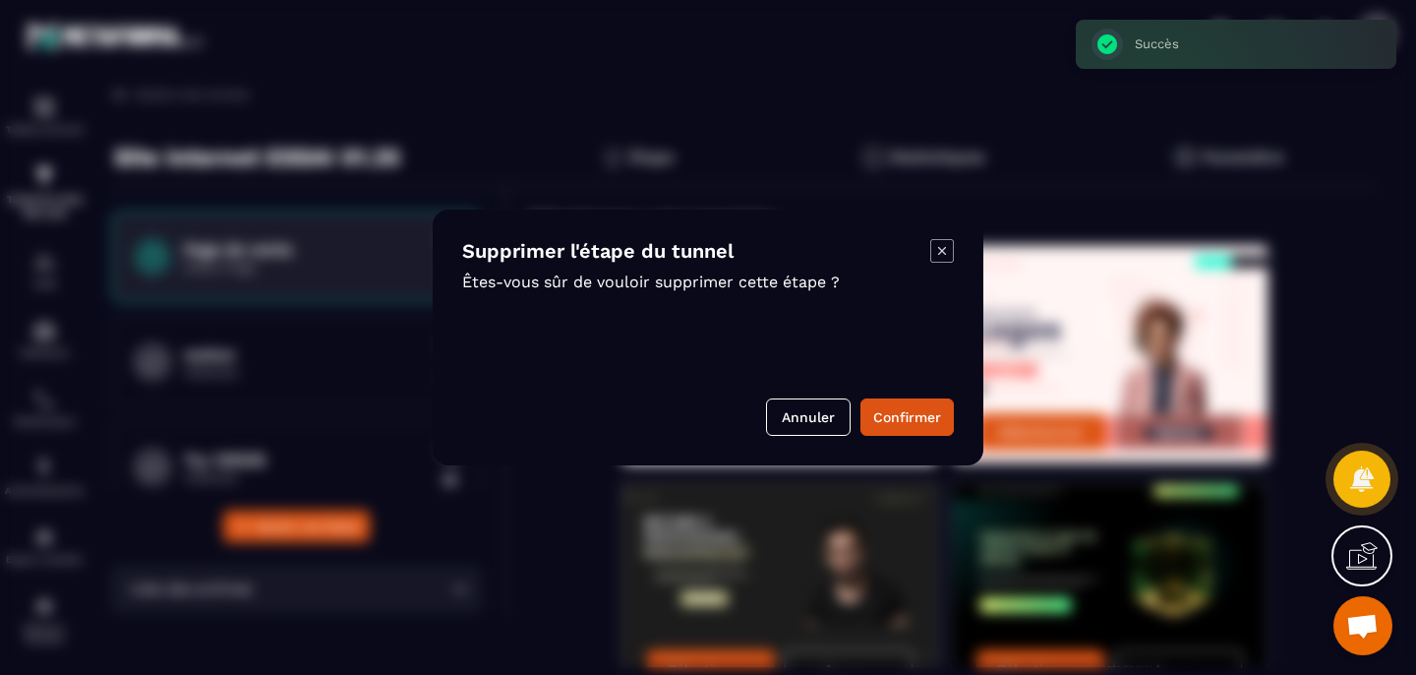
click at [965, 419] on div "Supprimer l'étape du tunnel Êtes-vous sûr de vouloir supprimer cette étape ? An…" at bounding box center [708, 337] width 551 height 256
click at [924, 423] on button "Confirmer" at bounding box center [907, 416] width 93 height 37
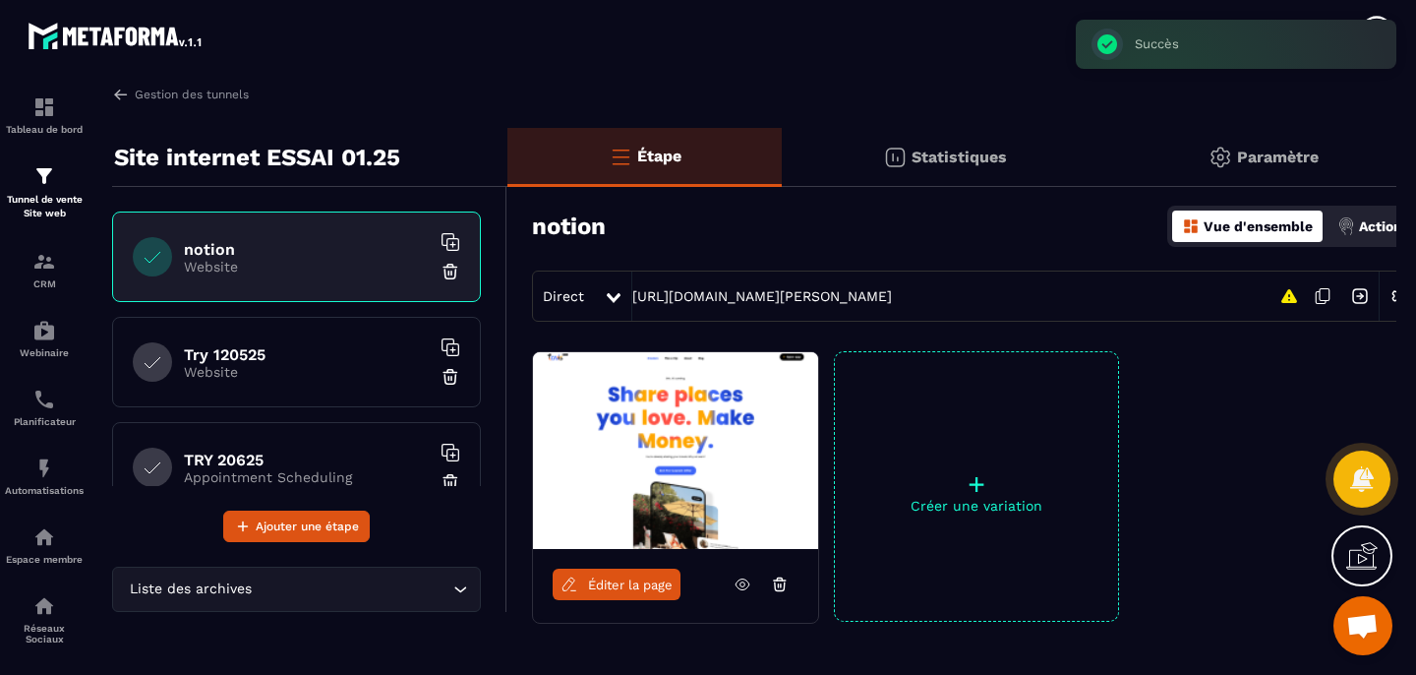
click at [441, 276] on img at bounding box center [451, 272] width 20 height 20
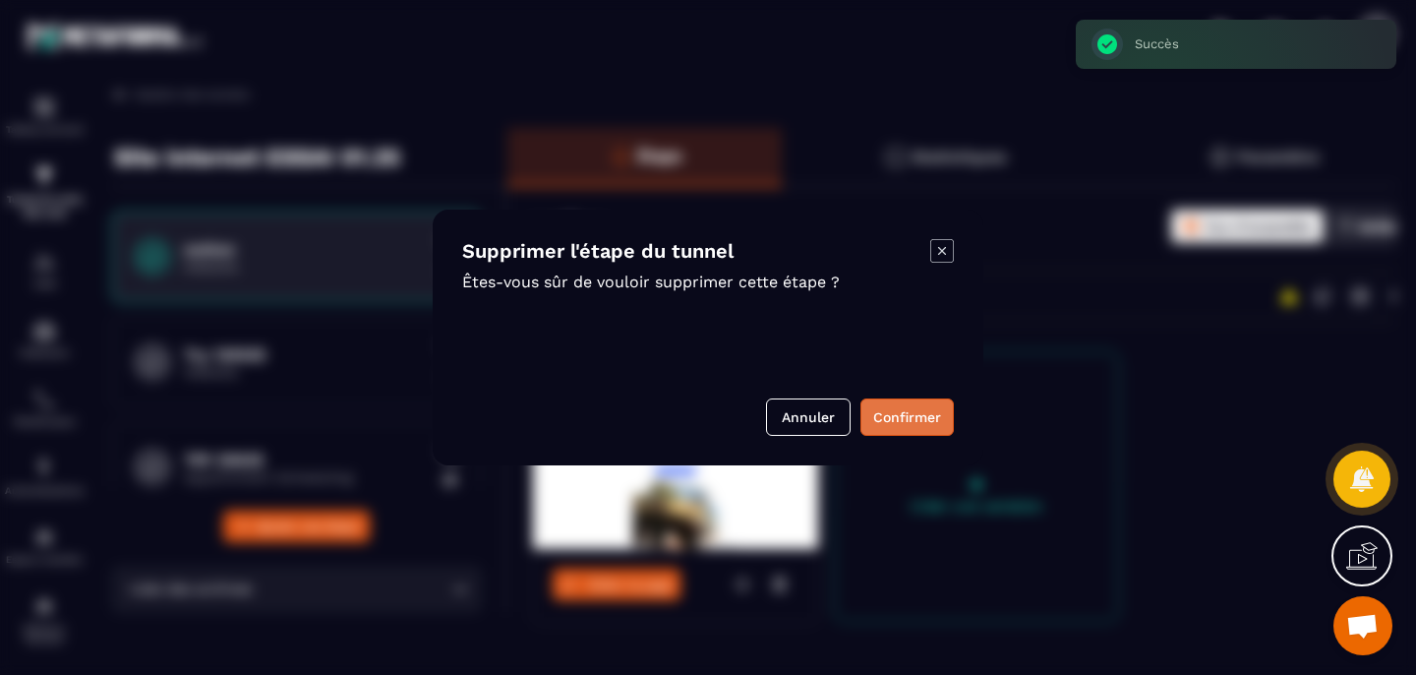
click at [925, 427] on button "Confirmer" at bounding box center [907, 416] width 93 height 37
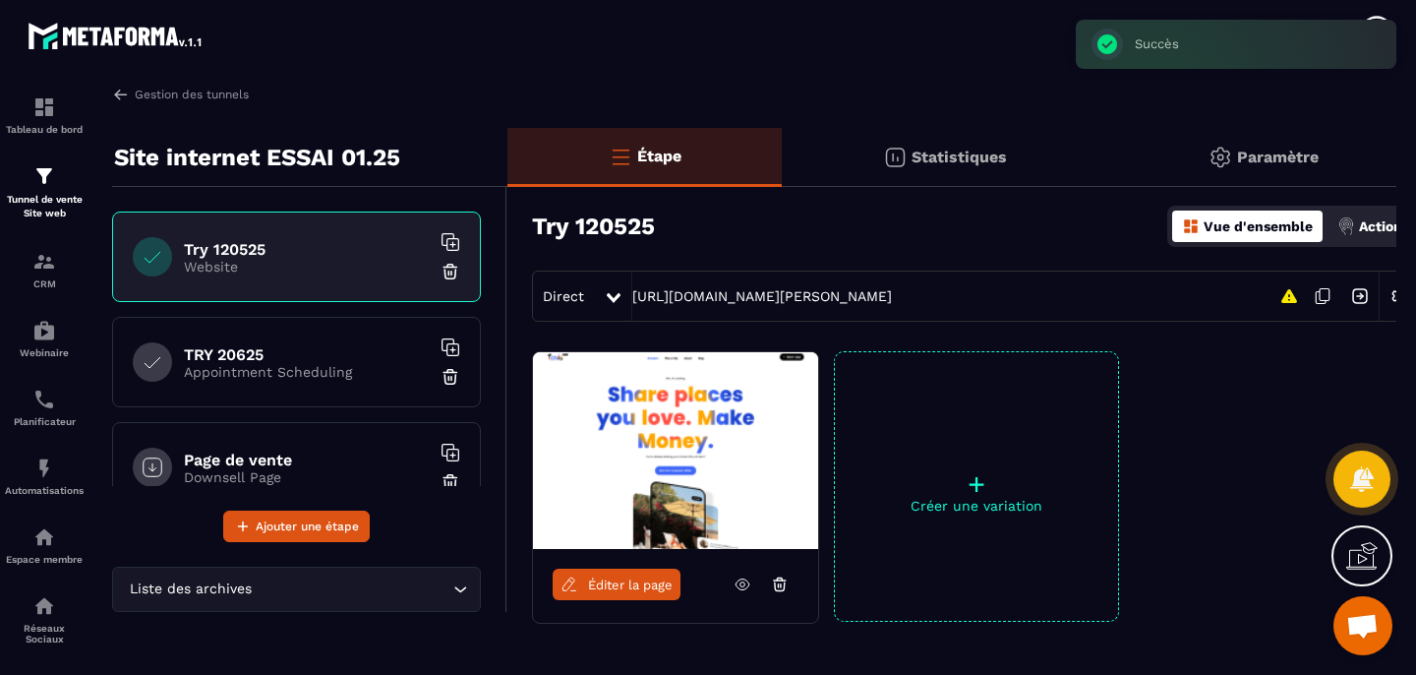
click at [441, 277] on img at bounding box center [451, 272] width 20 height 20
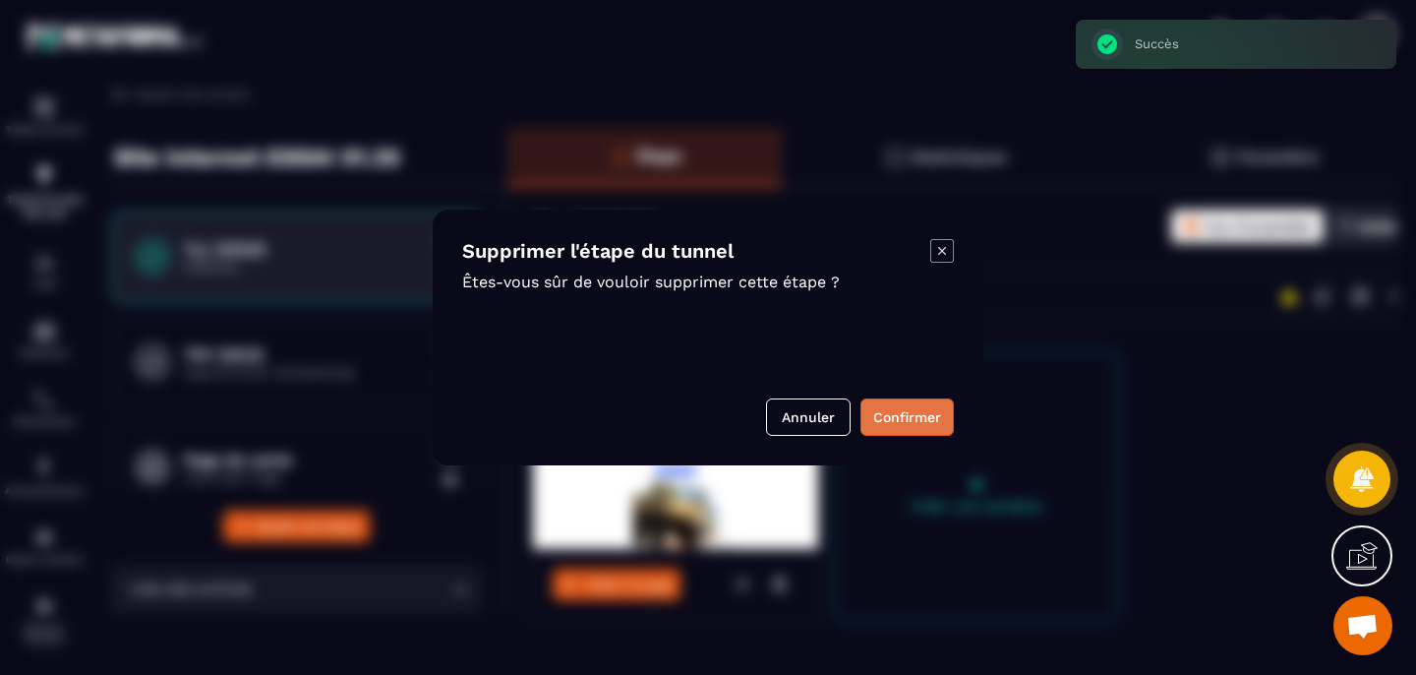
click at [886, 418] on button "Confirmer" at bounding box center [907, 416] width 93 height 37
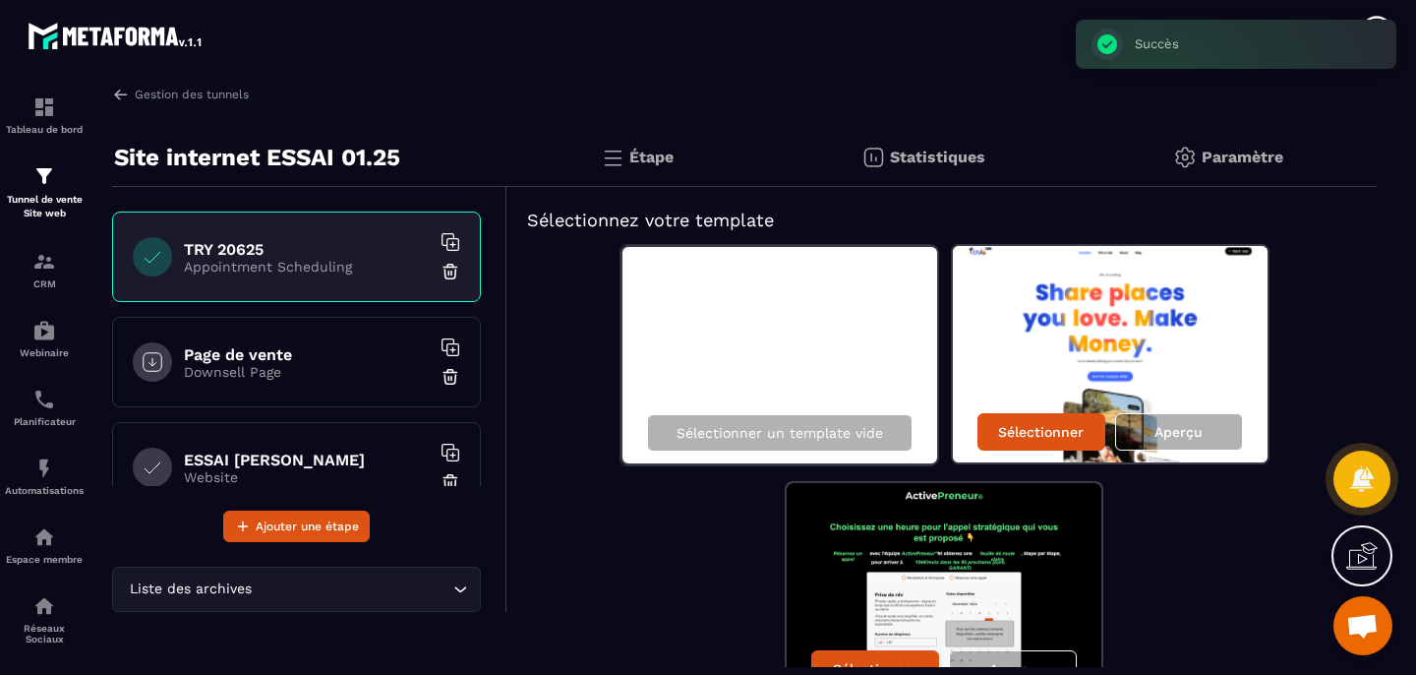
click at [431, 281] on div "TRY 20625 Appointment Scheduling" at bounding box center [296, 256] width 369 height 90
click at [441, 269] on img at bounding box center [451, 272] width 20 height 20
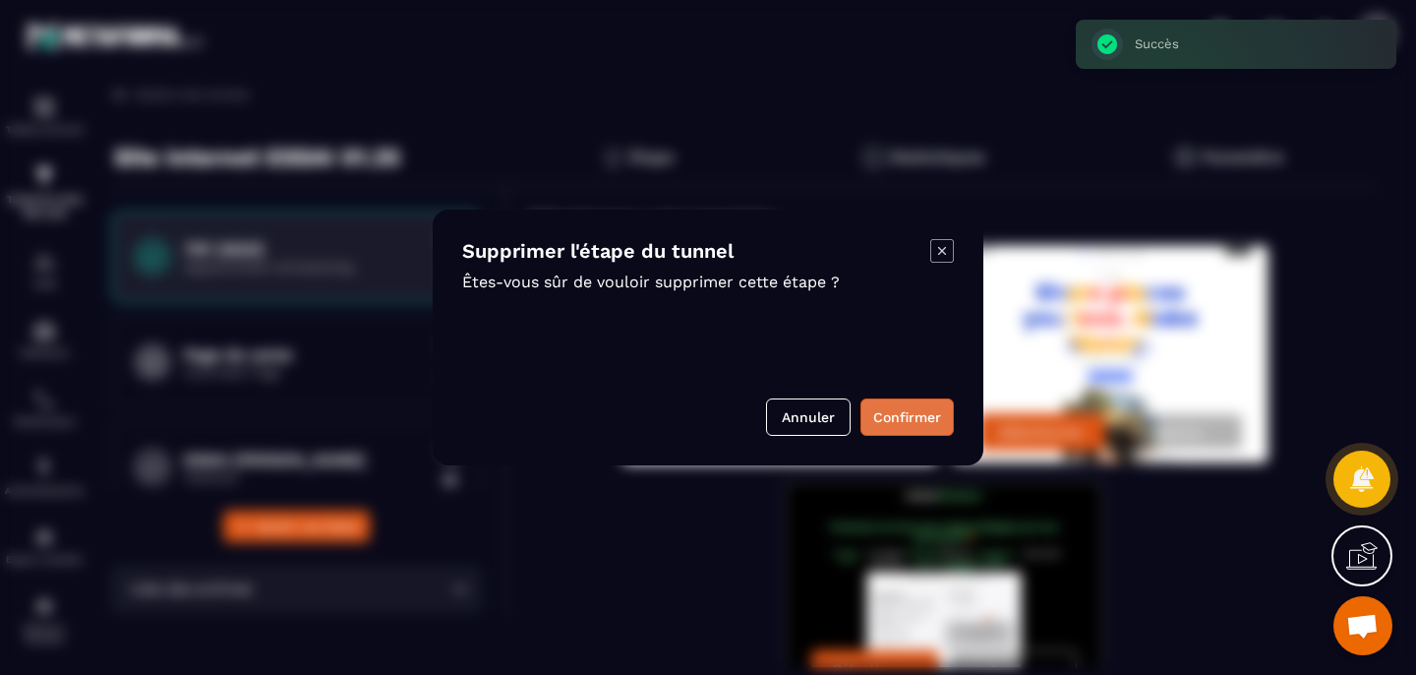
click at [934, 427] on button "Confirmer" at bounding box center [907, 416] width 93 height 37
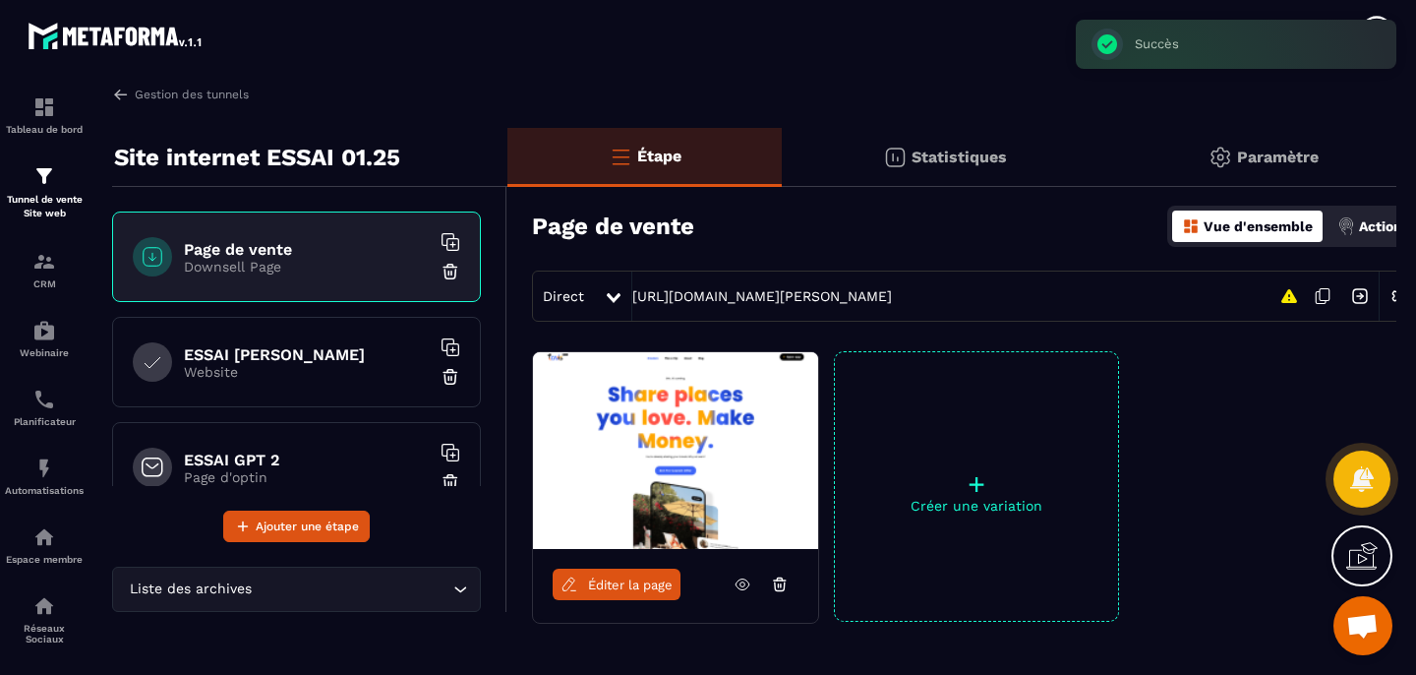
click at [441, 273] on img at bounding box center [451, 272] width 20 height 20
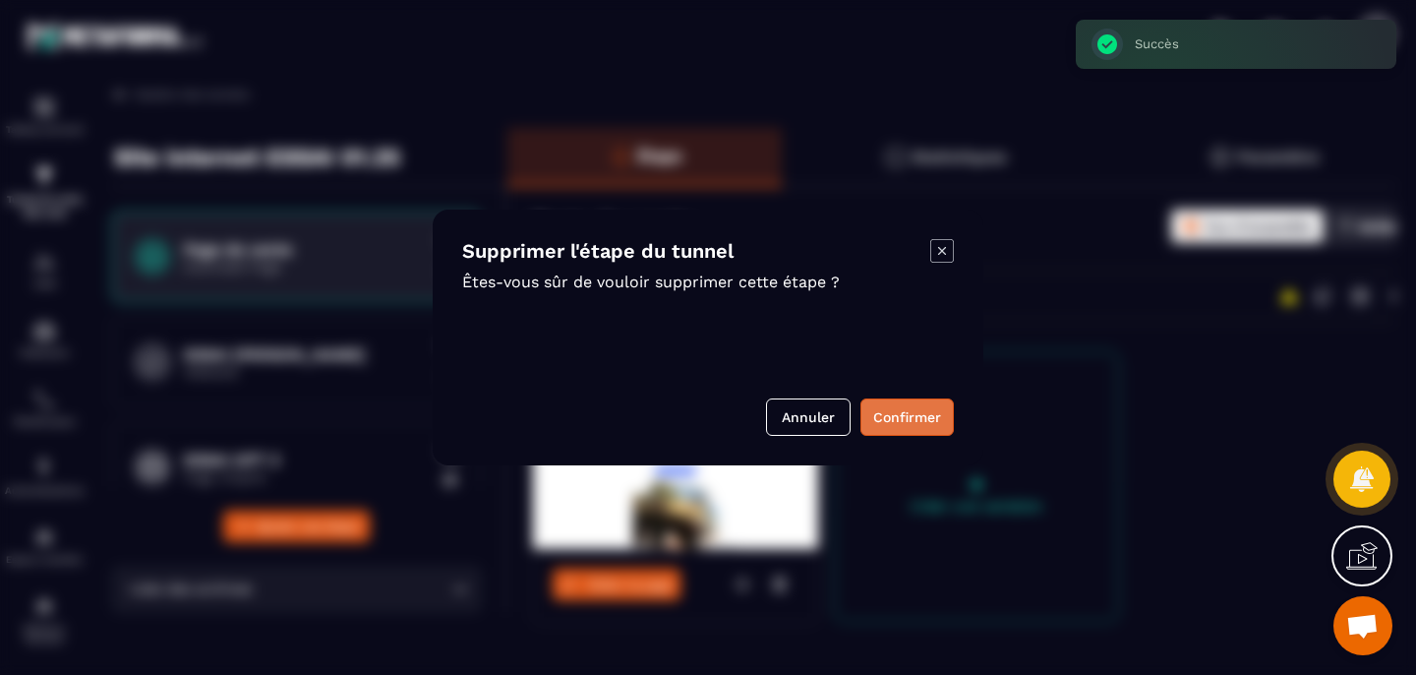
click at [926, 416] on button "Confirmer" at bounding box center [907, 416] width 93 height 37
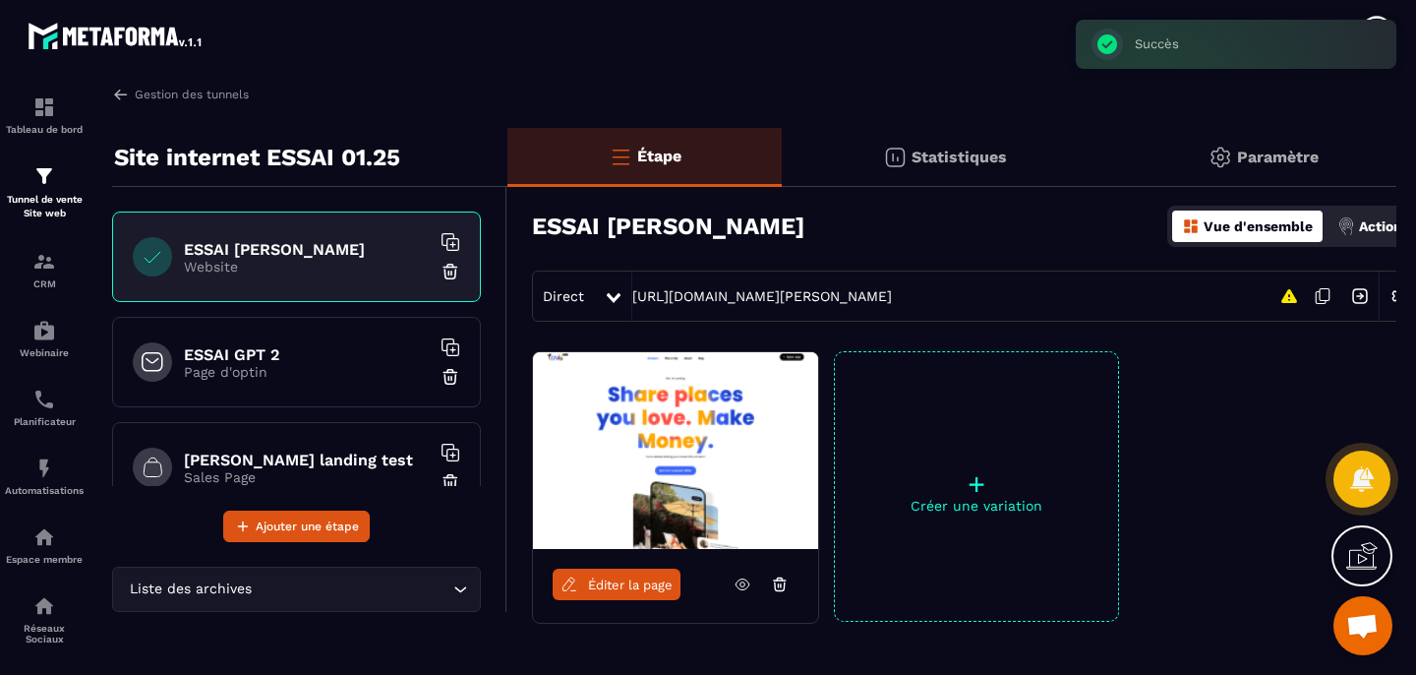
click at [441, 273] on img at bounding box center [451, 272] width 20 height 20
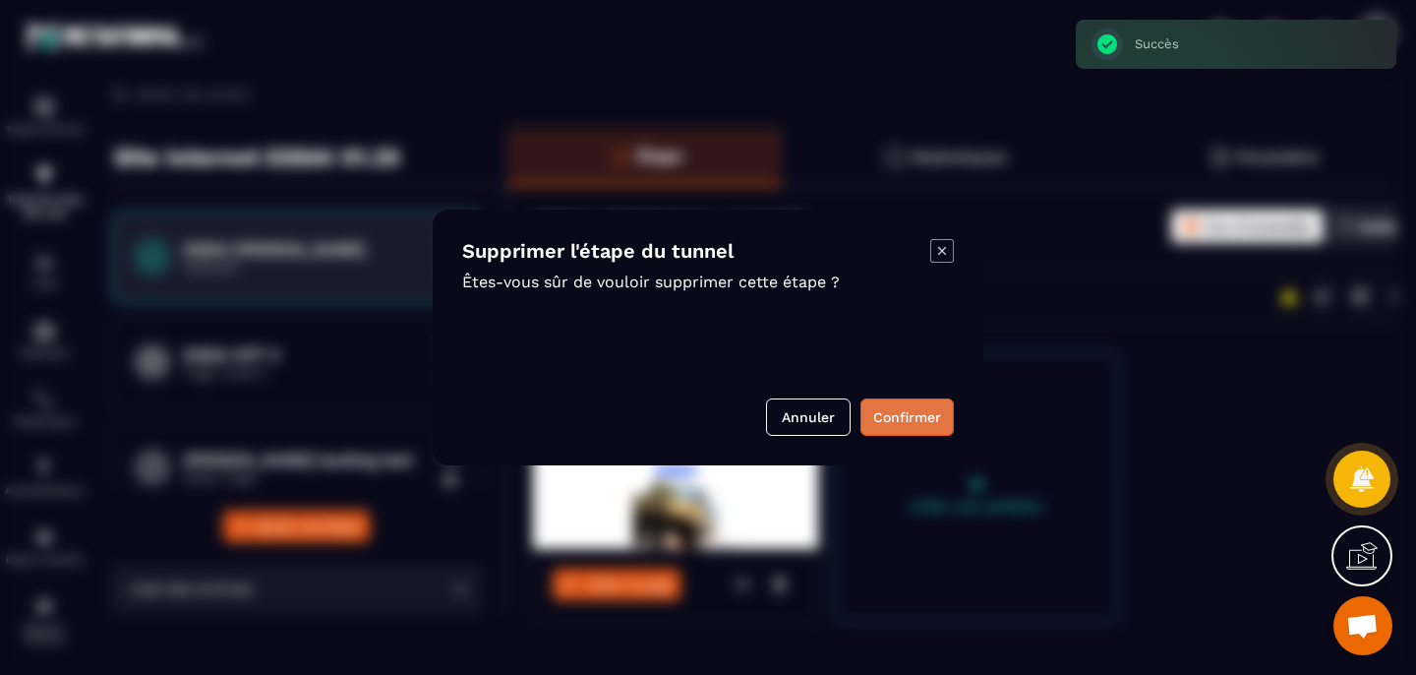
click at [894, 424] on button "Confirmer" at bounding box center [907, 416] width 93 height 37
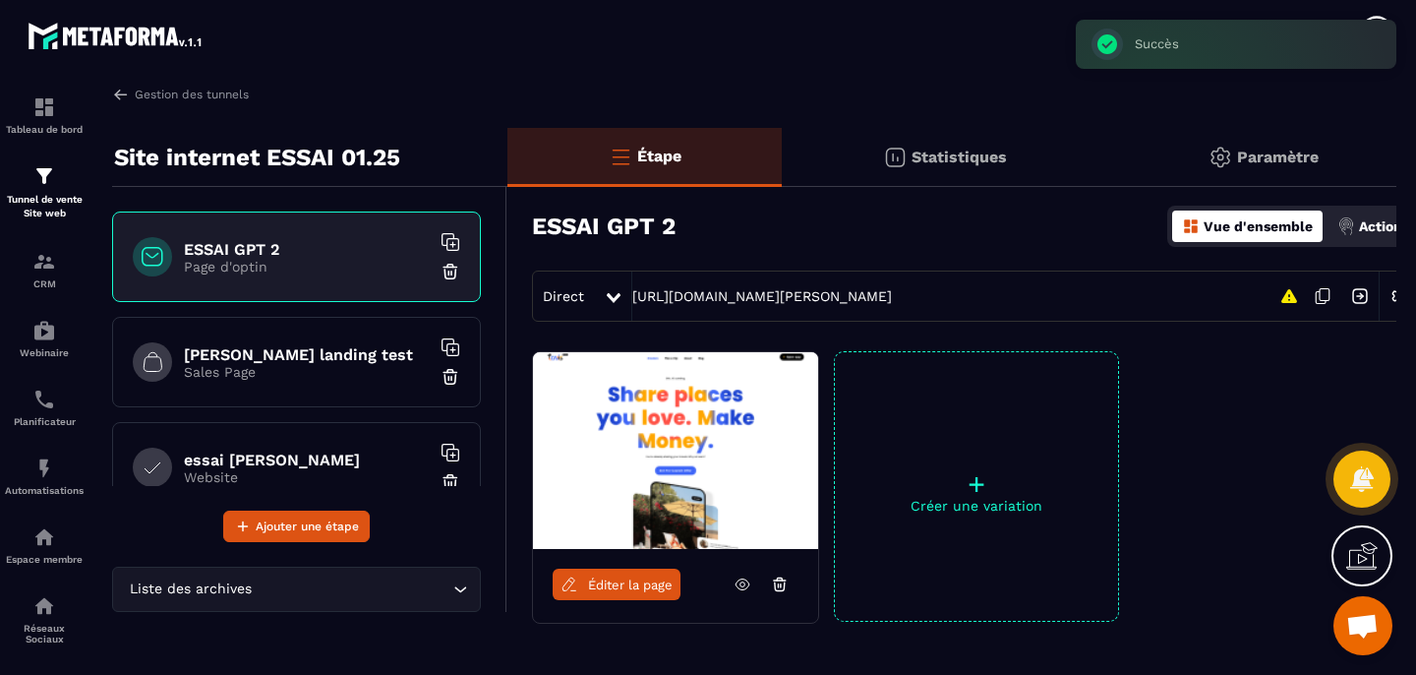
click at [441, 275] on img at bounding box center [451, 272] width 20 height 20
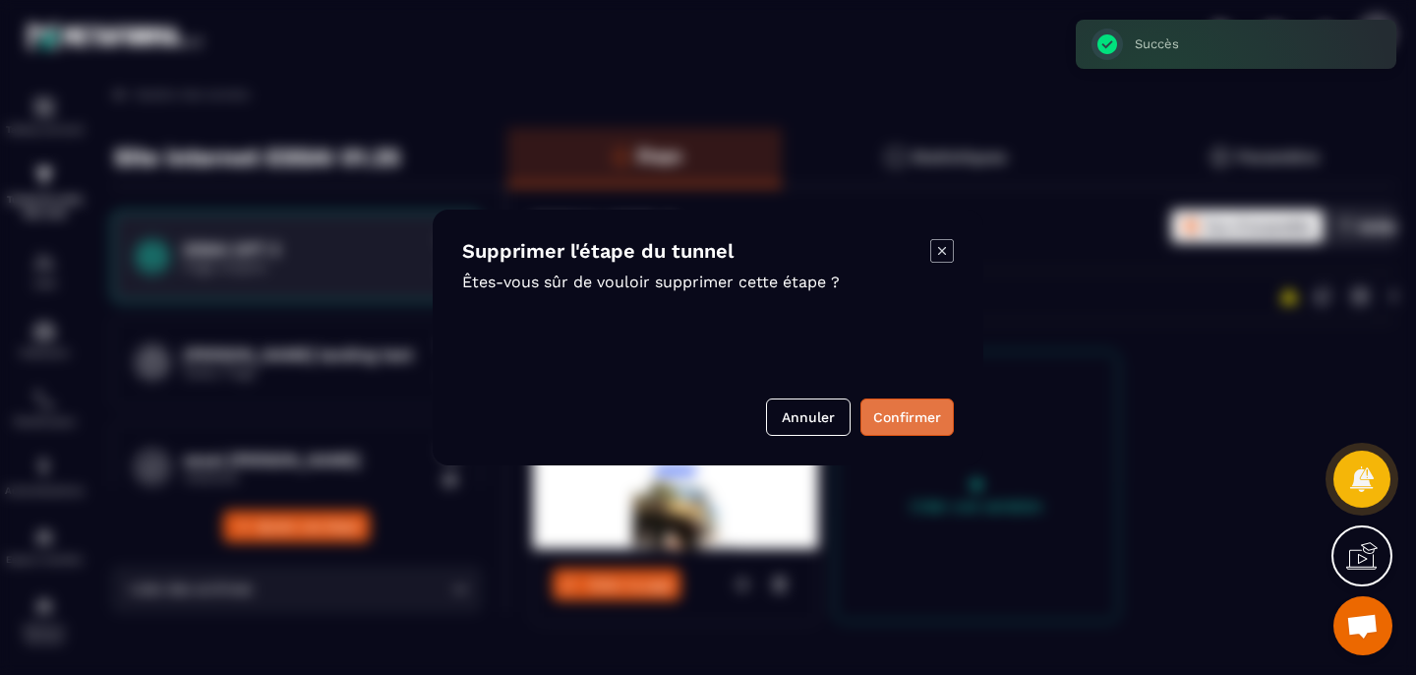
click at [897, 423] on button "Confirmer" at bounding box center [907, 416] width 93 height 37
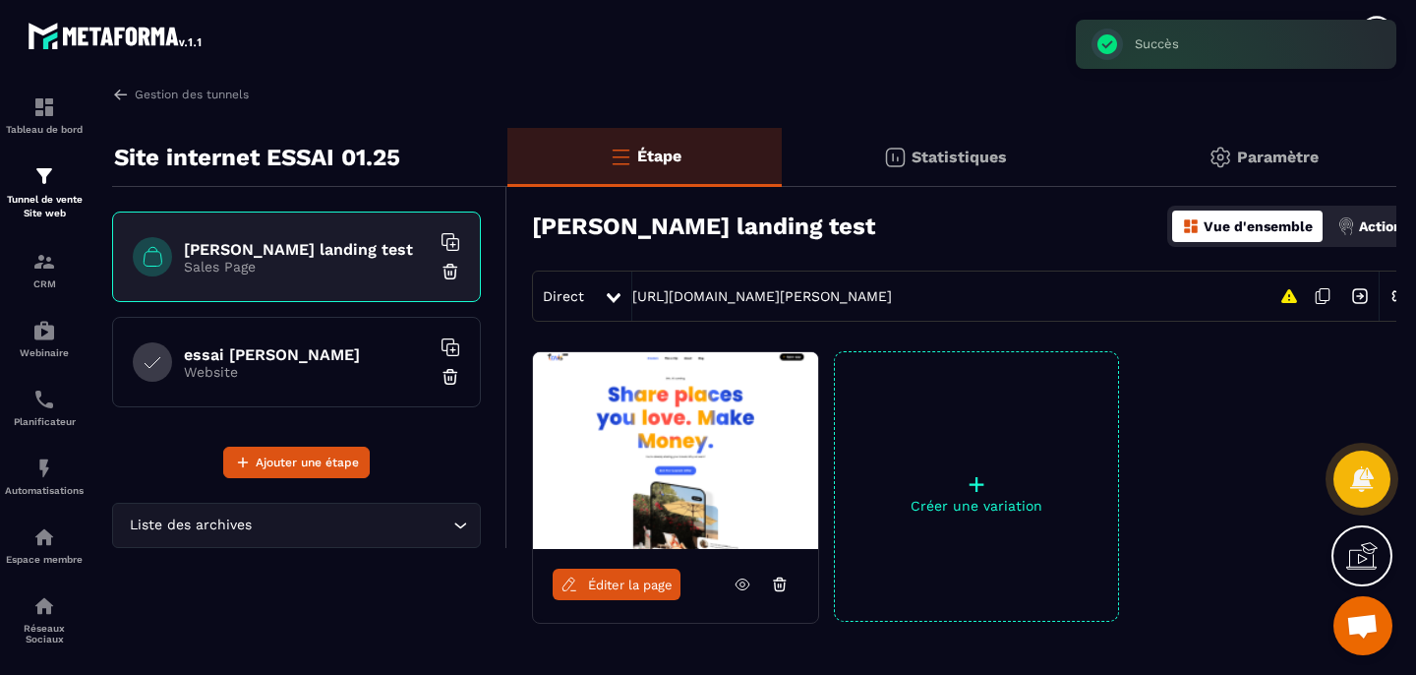
click at [451, 273] on img at bounding box center [451, 272] width 20 height 20
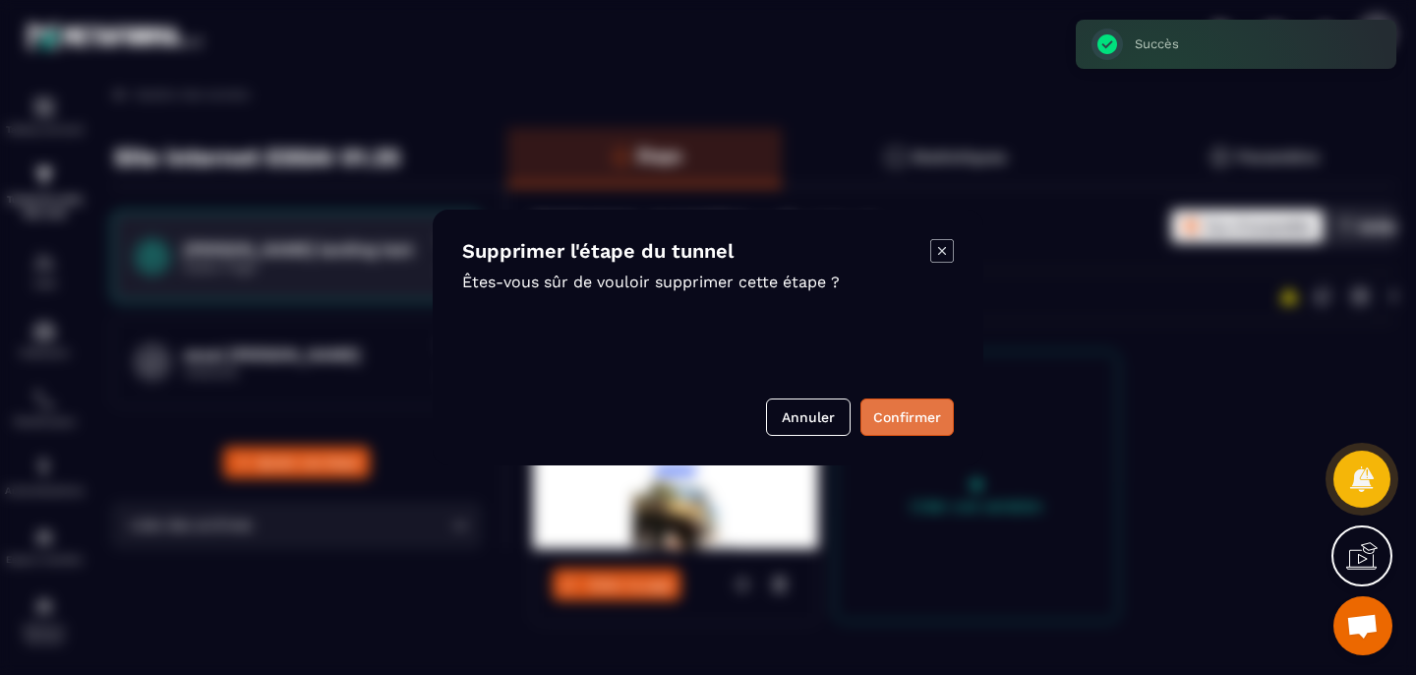
click at [914, 418] on button "Confirmer" at bounding box center [907, 416] width 93 height 37
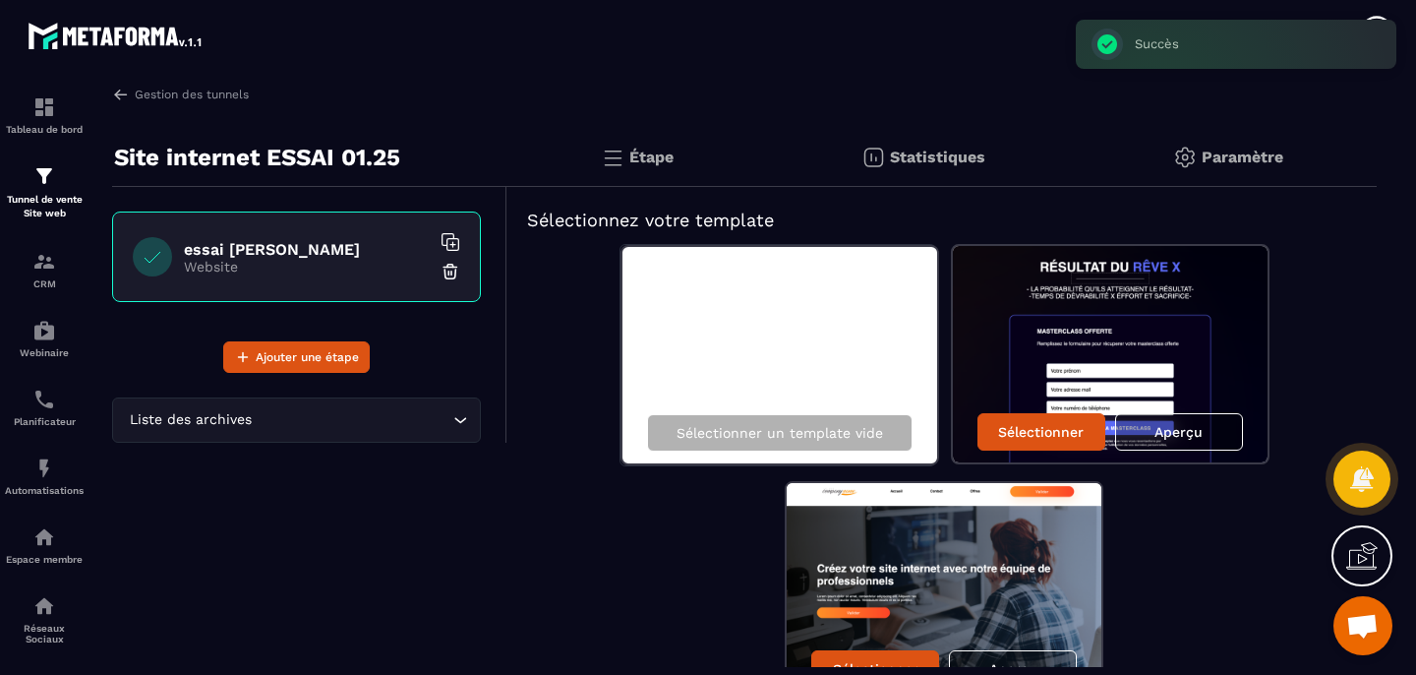
click at [450, 272] on img at bounding box center [451, 272] width 20 height 20
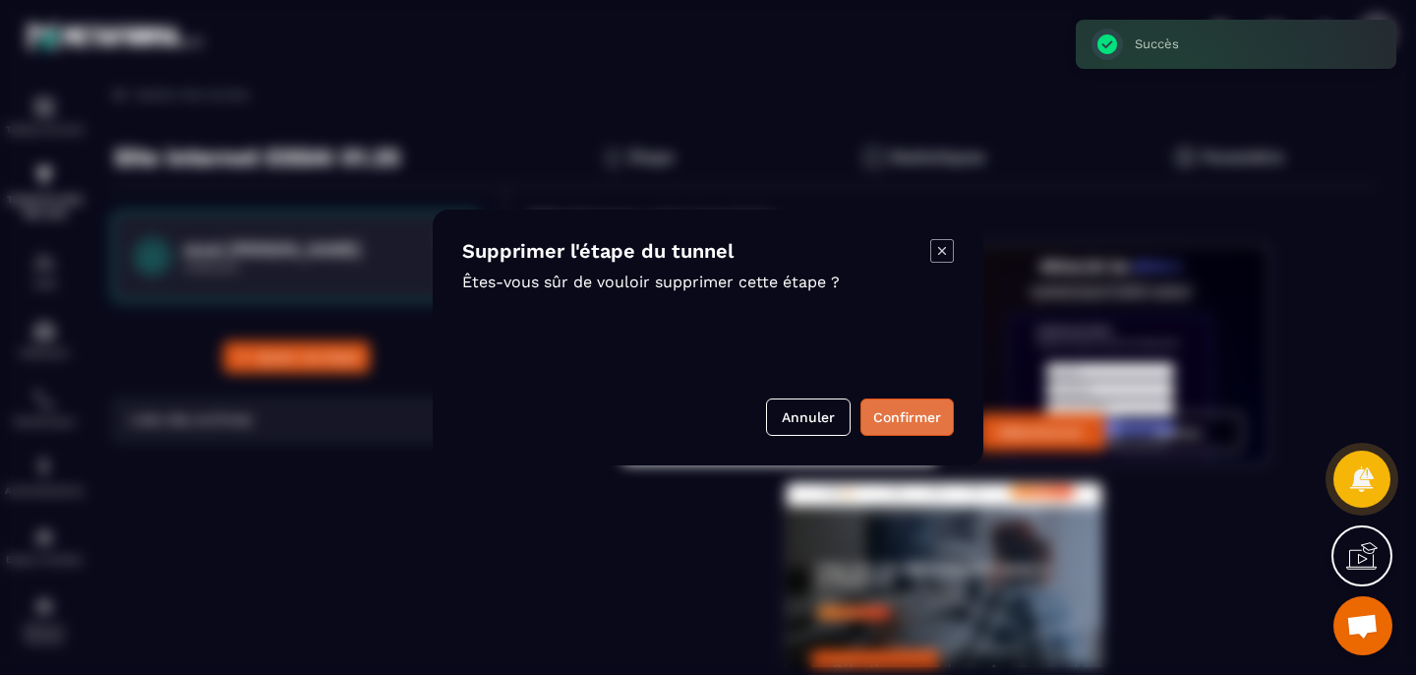
click at [898, 425] on button "Confirmer" at bounding box center [907, 416] width 93 height 37
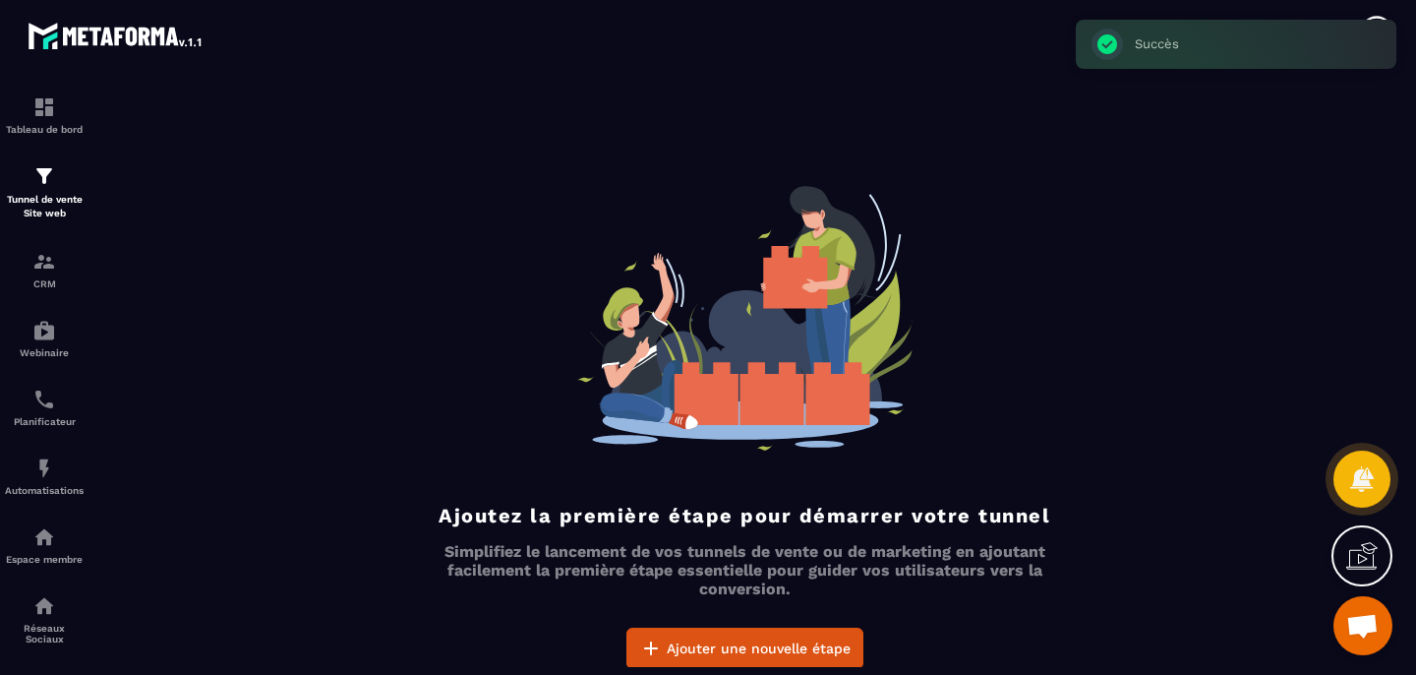
scroll to position [36, 0]
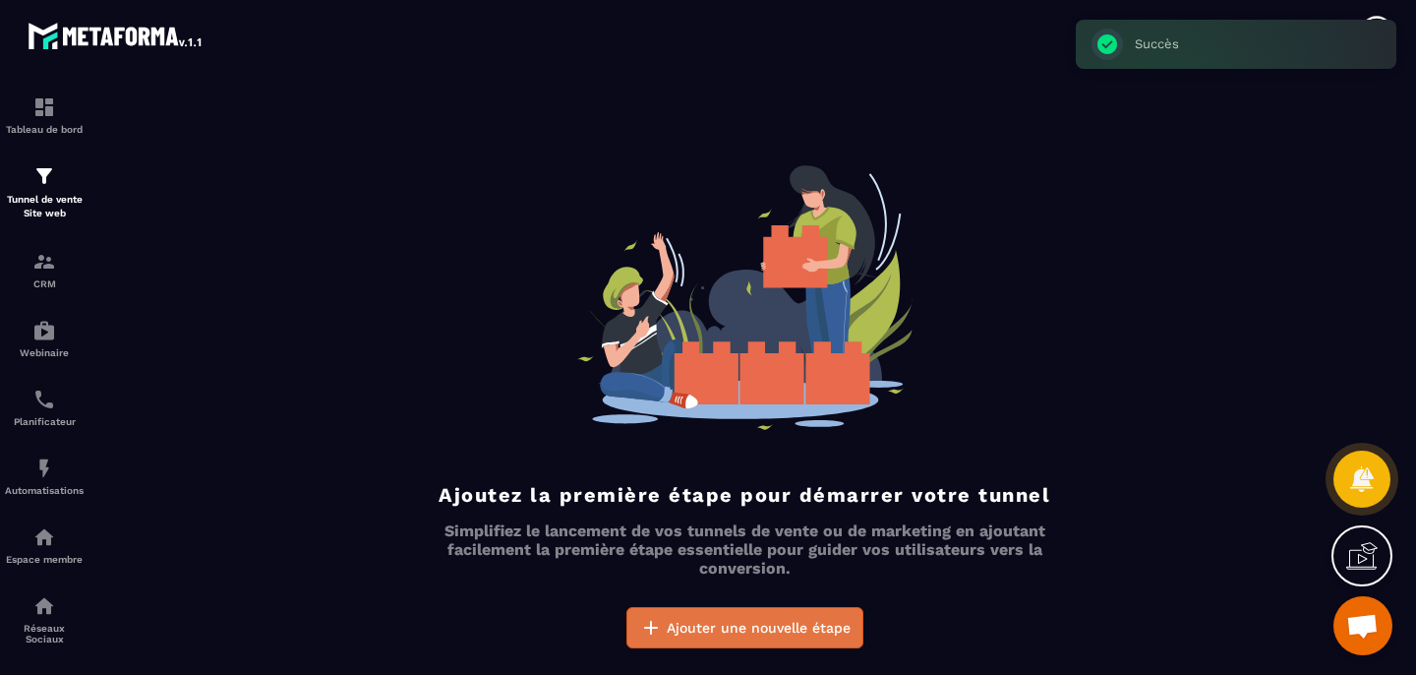
click at [756, 624] on span "Ajouter une nouvelle étape" at bounding box center [759, 628] width 184 height 20
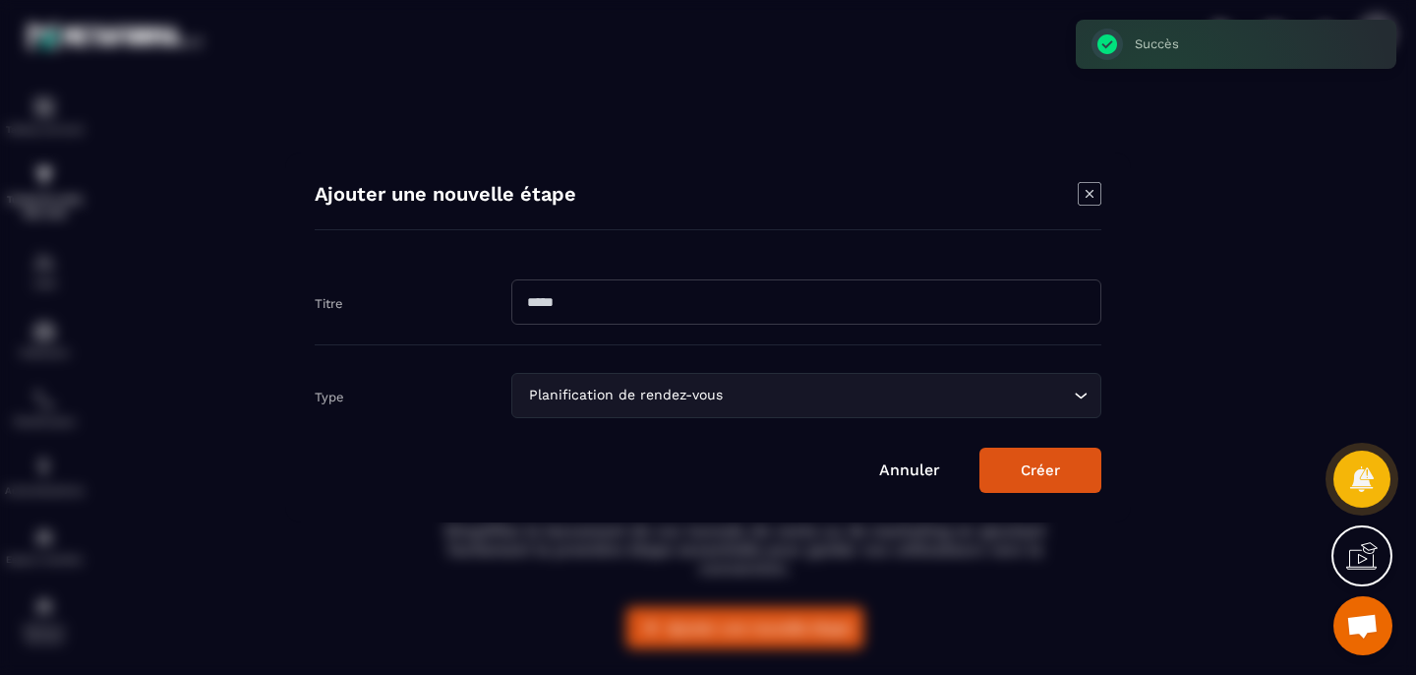
click at [652, 315] on input "Modal window" at bounding box center [806, 301] width 590 height 45
type input "**********"
click at [711, 377] on div "Planification de rendez-vous Loading..." at bounding box center [806, 395] width 590 height 45
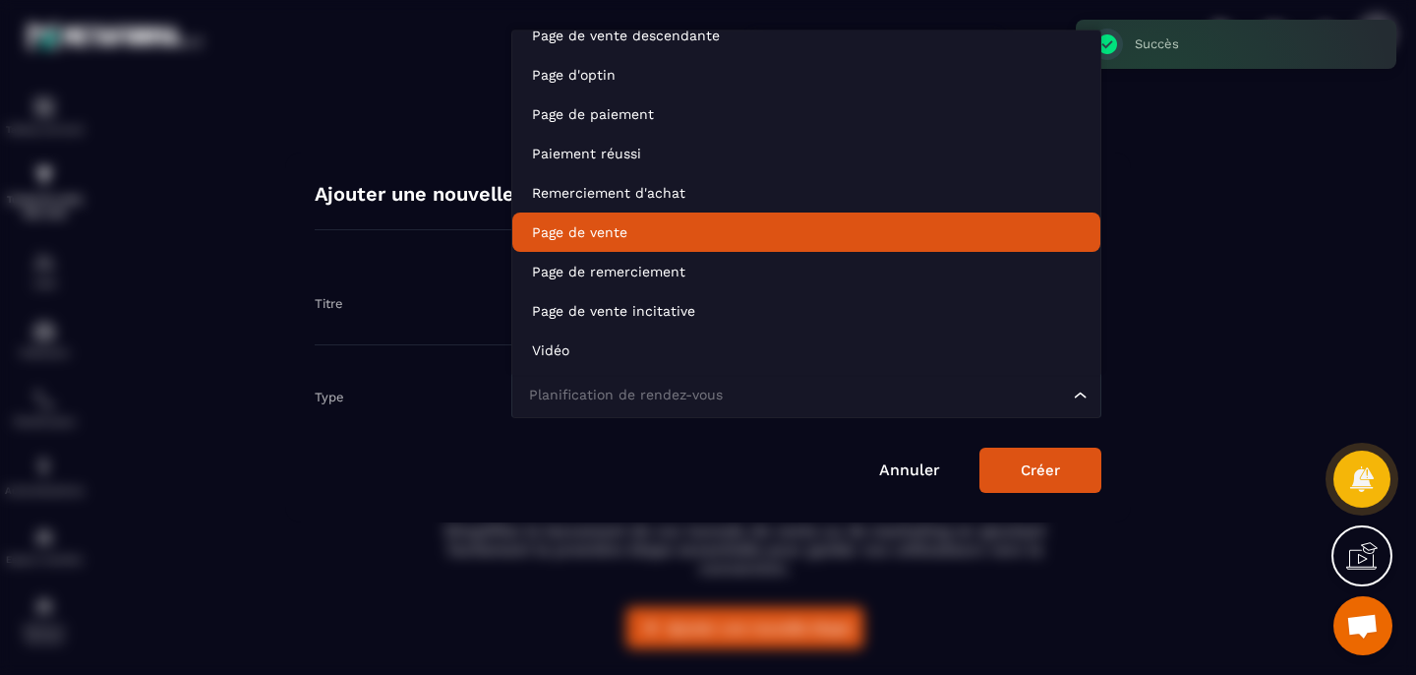
scroll to position [139, 0]
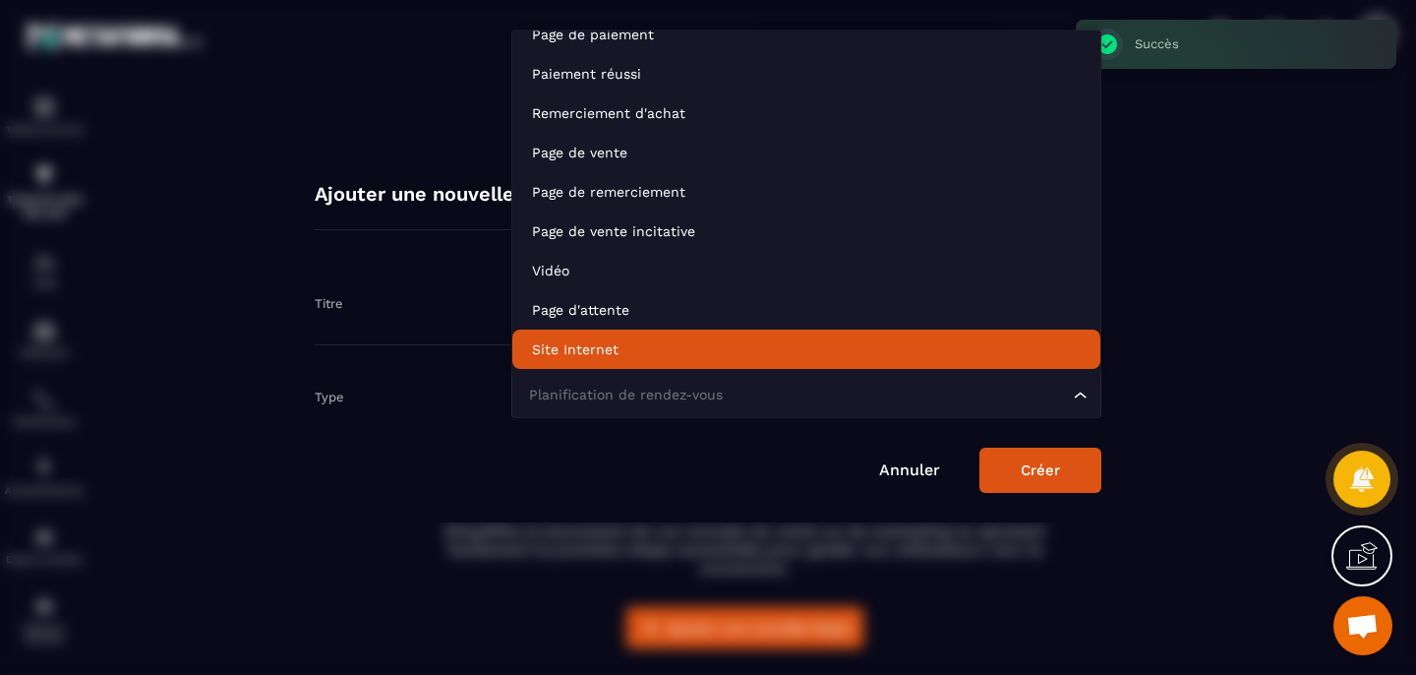
click at [620, 341] on p "Site Internet" at bounding box center [806, 350] width 549 height 20
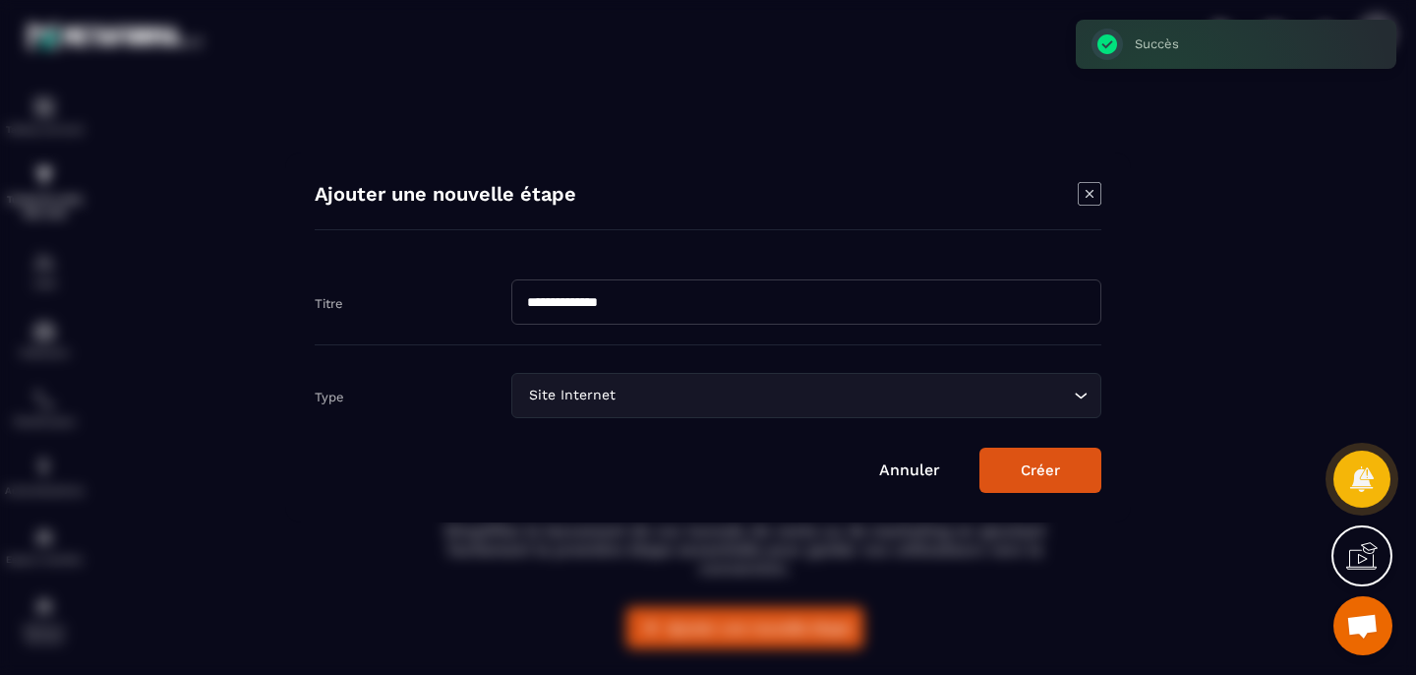
click at [1058, 477] on button "Créer" at bounding box center [1041, 469] width 122 height 45
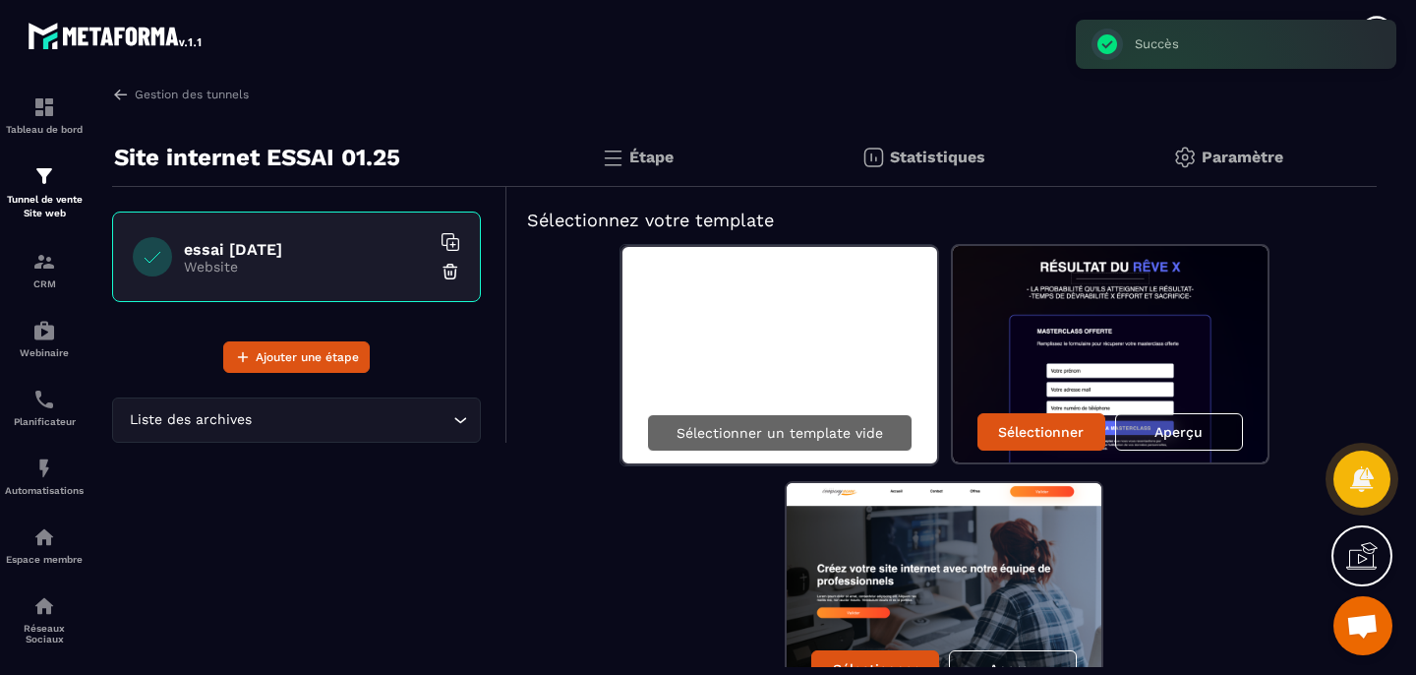
click at [742, 435] on p "Sélectionner un template vide" at bounding box center [780, 433] width 207 height 16
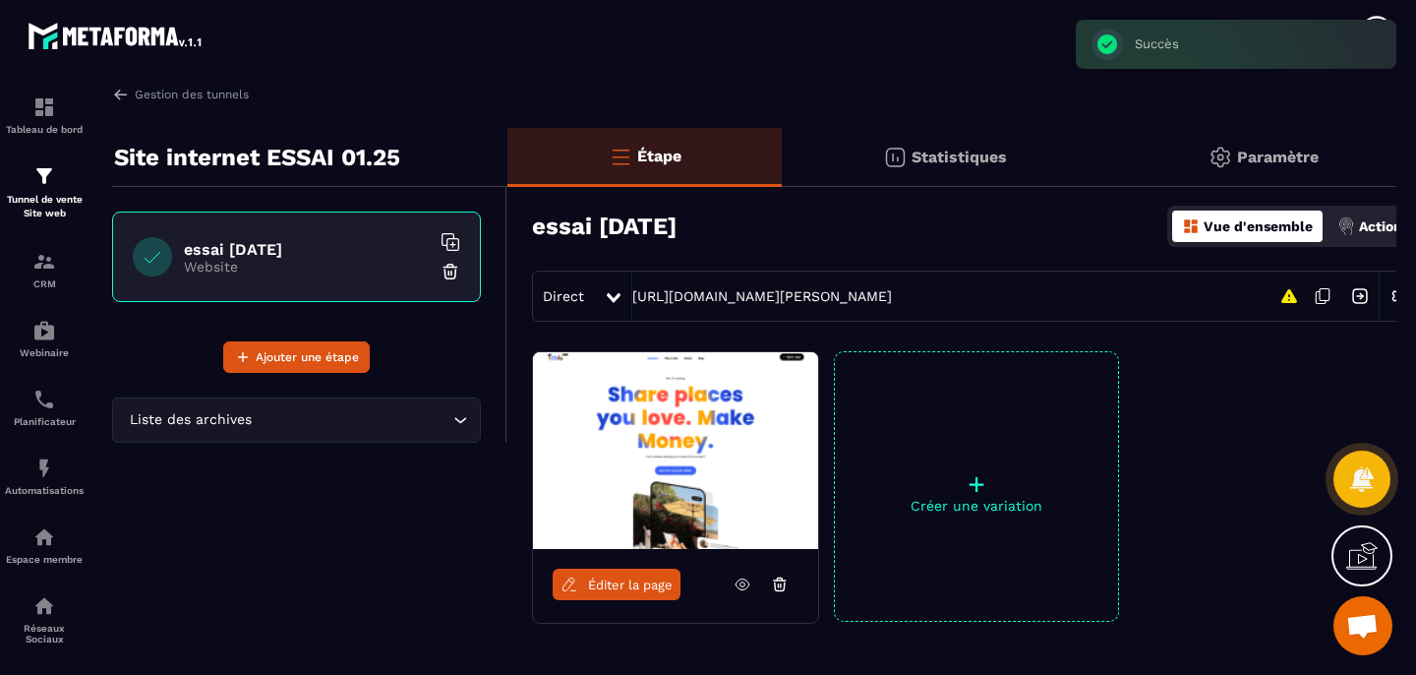
click at [626, 577] on span "Éditer la page" at bounding box center [630, 584] width 85 height 15
